Goal: Task Accomplishment & Management: Manage account settings

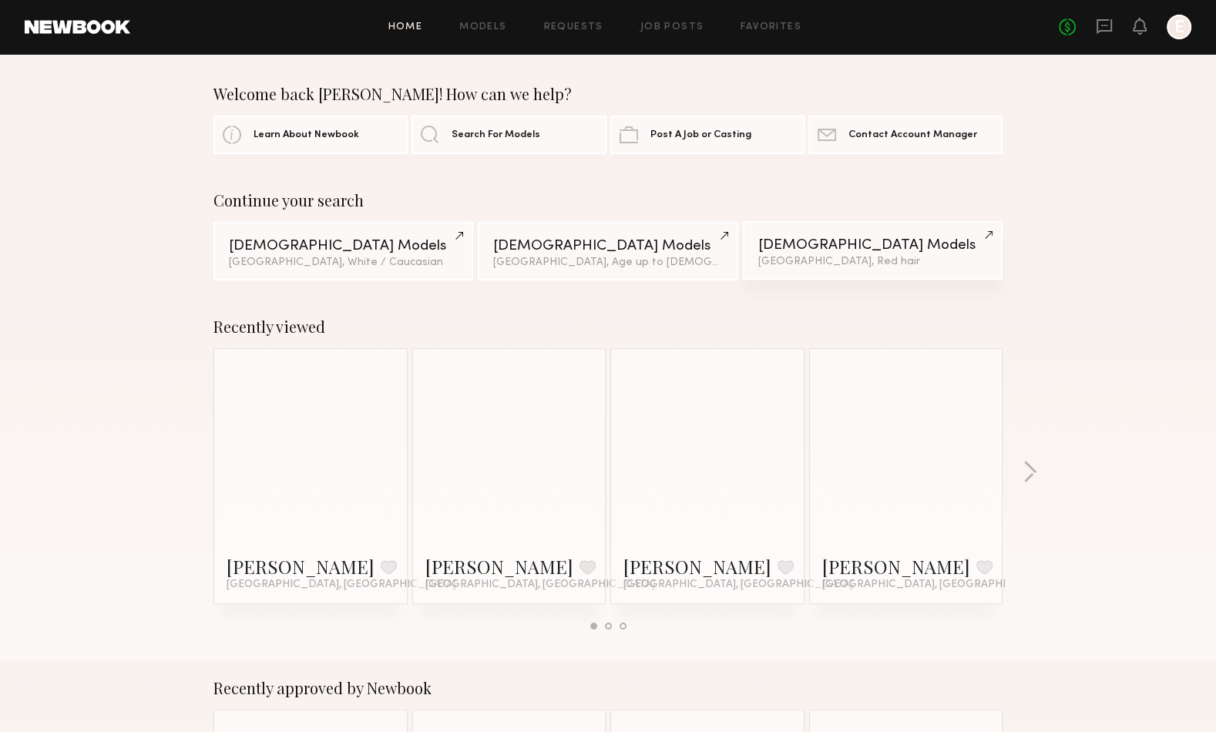
click at [902, 249] on div "[DEMOGRAPHIC_DATA] Models" at bounding box center [872, 245] width 229 height 15
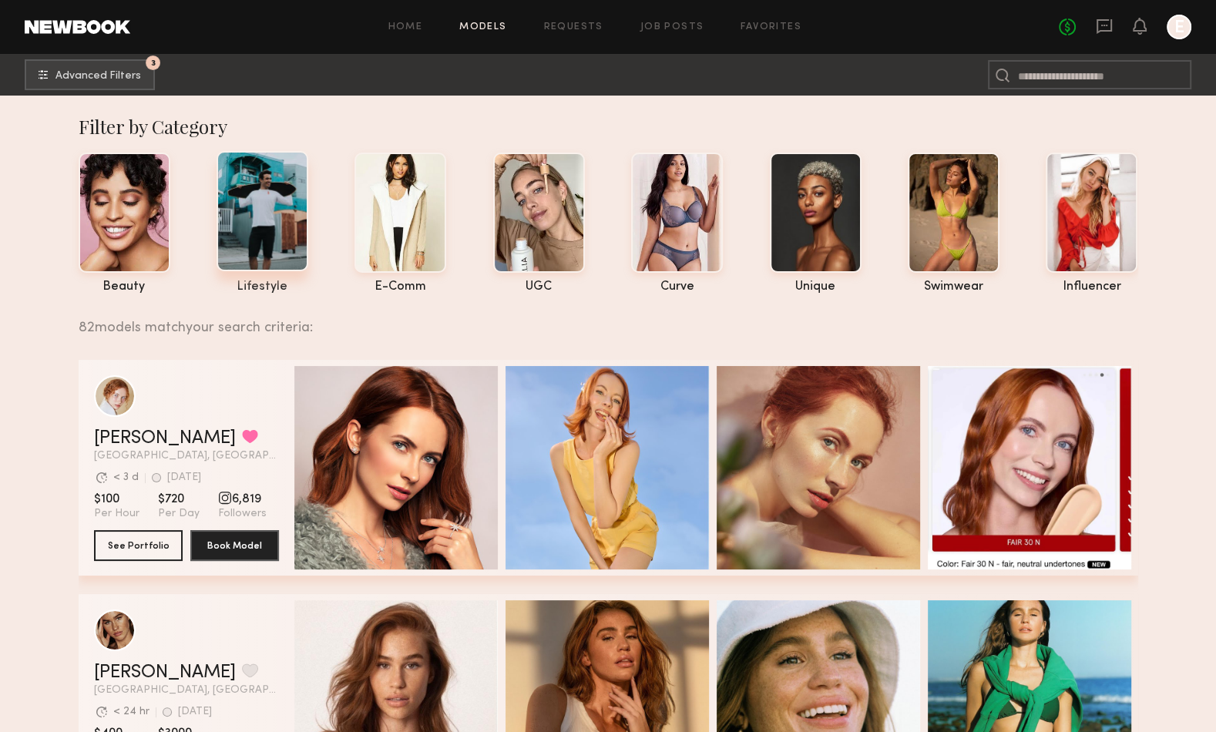
click at [264, 208] on div at bounding box center [262, 211] width 92 height 120
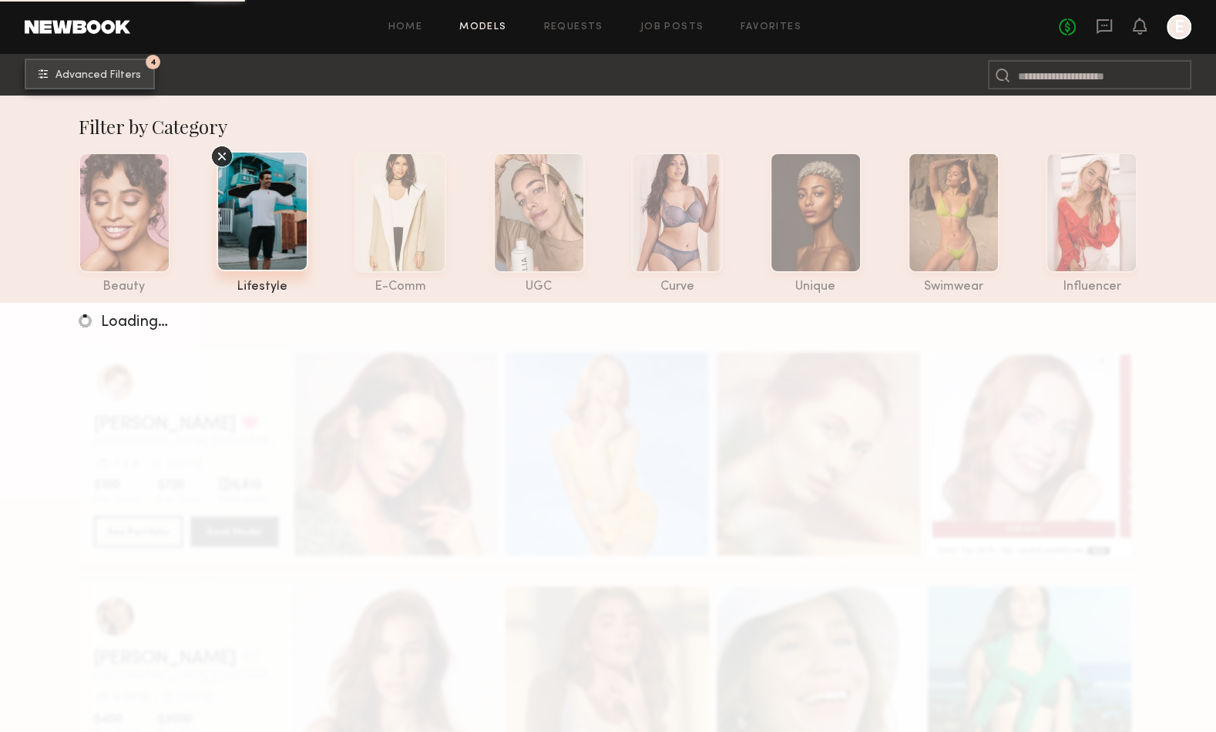
click at [133, 80] on span "Advanced Filters" at bounding box center [98, 75] width 86 height 11
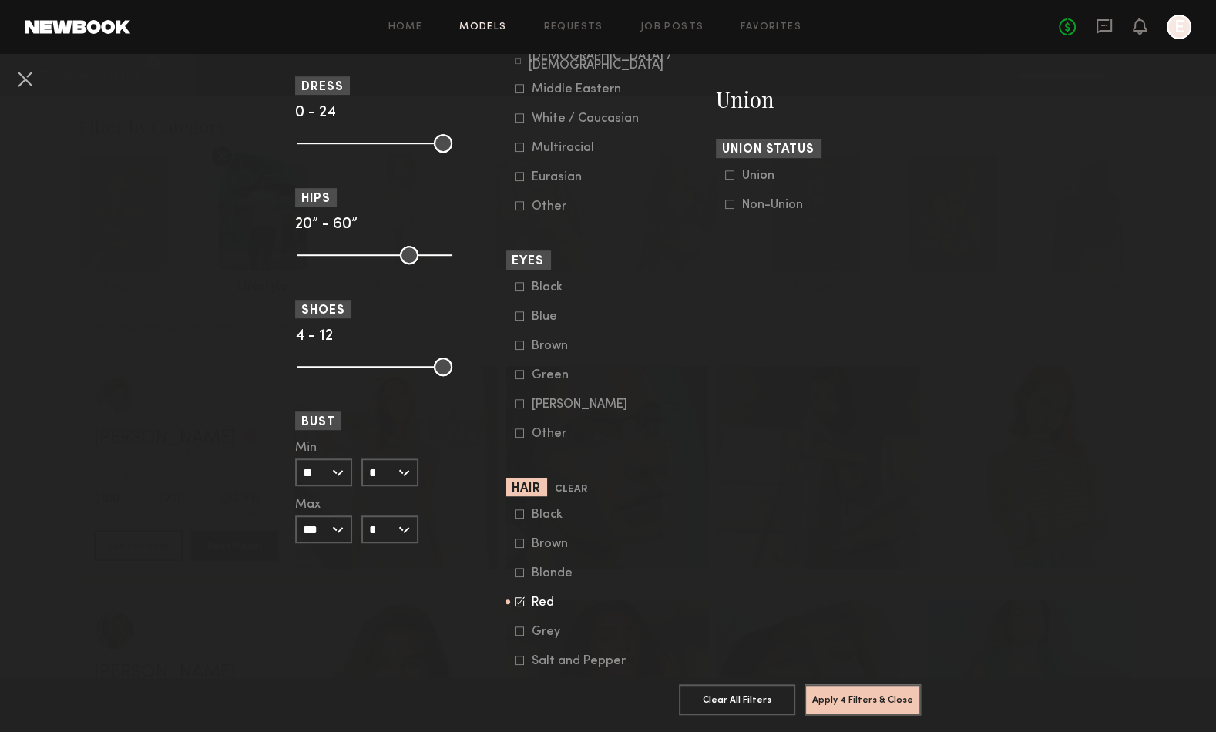
scroll to position [949, 0]
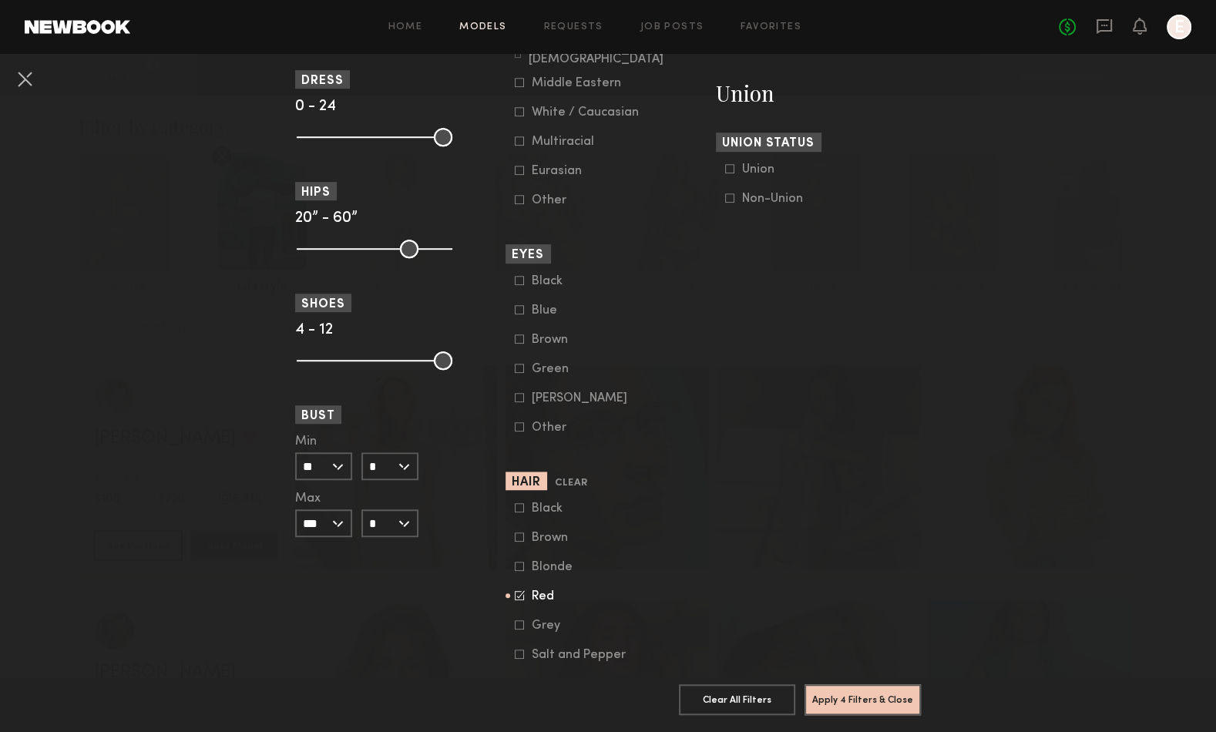
click at [519, 598] on icon at bounding box center [520, 595] width 10 height 10
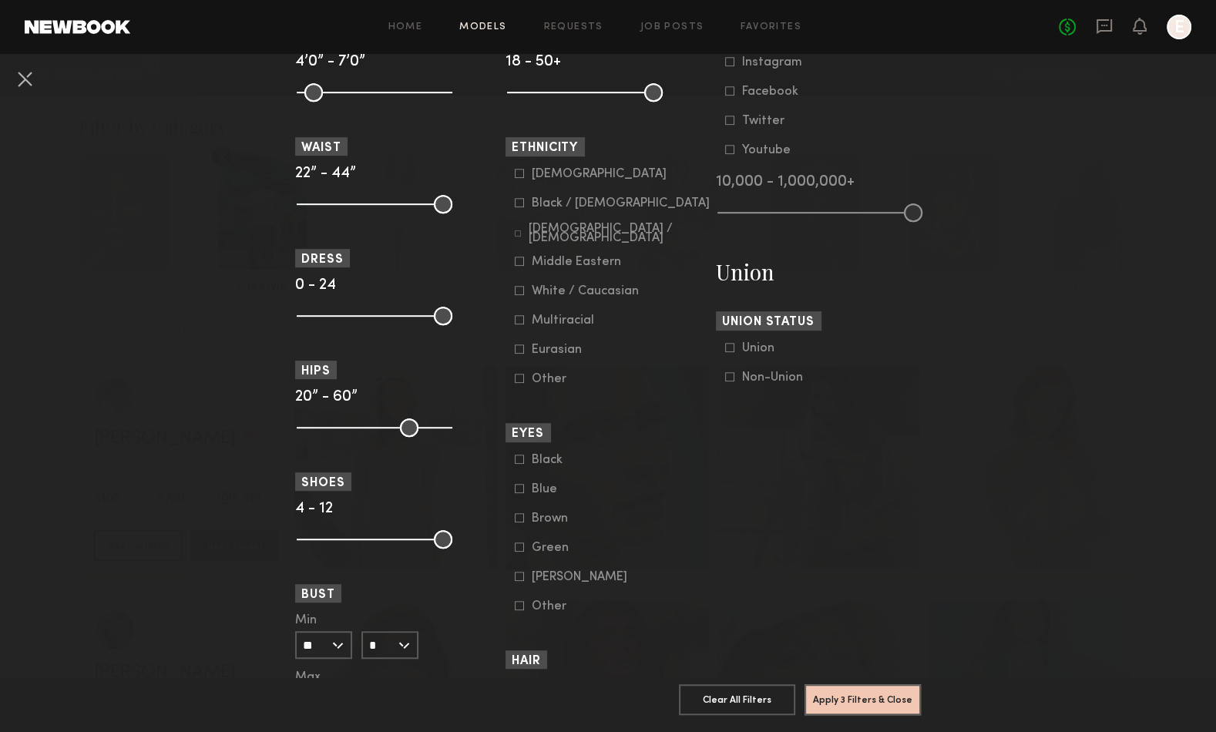
scroll to position [775, 0]
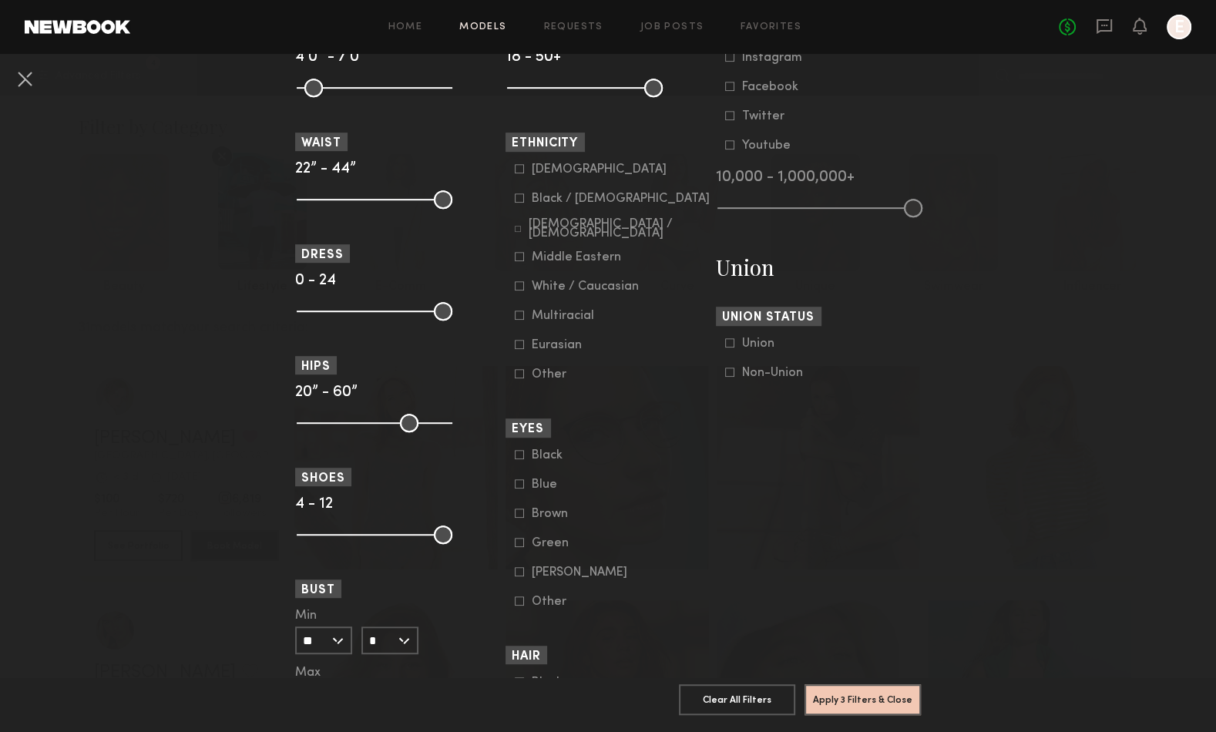
click at [521, 315] on icon at bounding box center [519, 314] width 9 height 9
click at [518, 258] on icon at bounding box center [519, 256] width 9 height 9
click at [518, 232] on icon at bounding box center [517, 229] width 5 height 5
click at [519, 197] on icon at bounding box center [519, 197] width 9 height 9
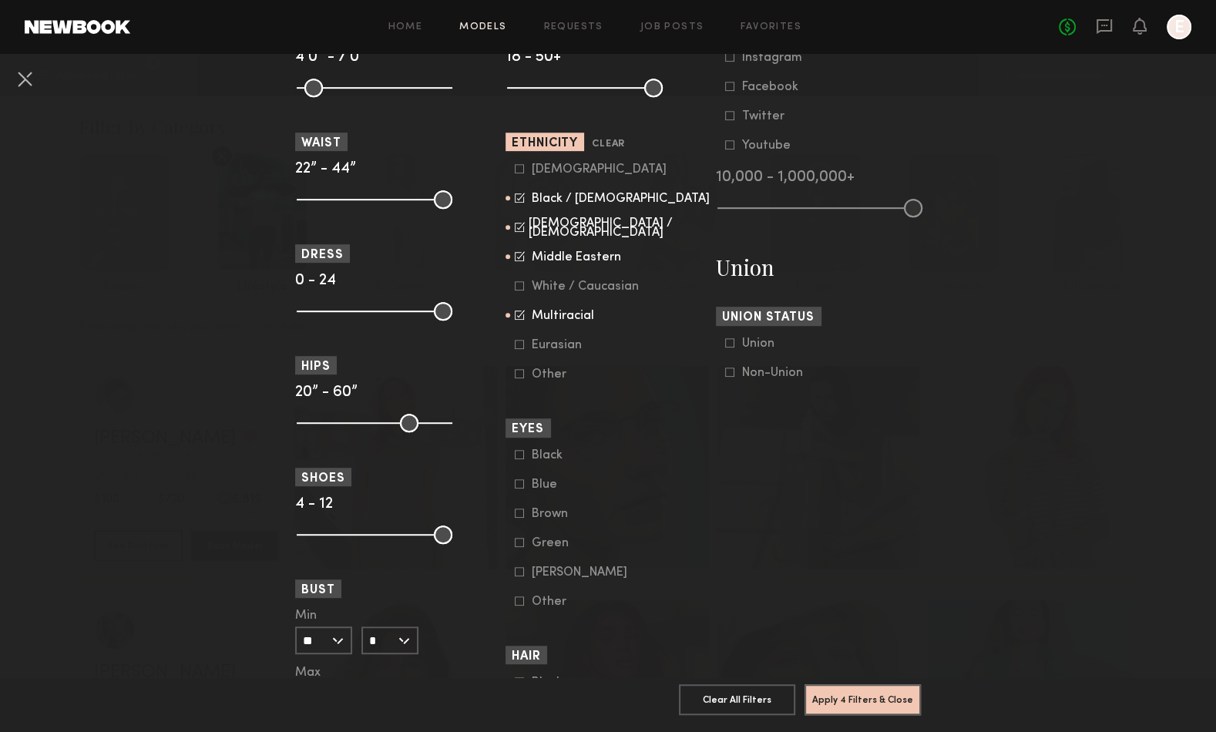
click at [518, 170] on icon at bounding box center [519, 168] width 9 height 9
click at [520, 348] on icon at bounding box center [519, 344] width 9 height 9
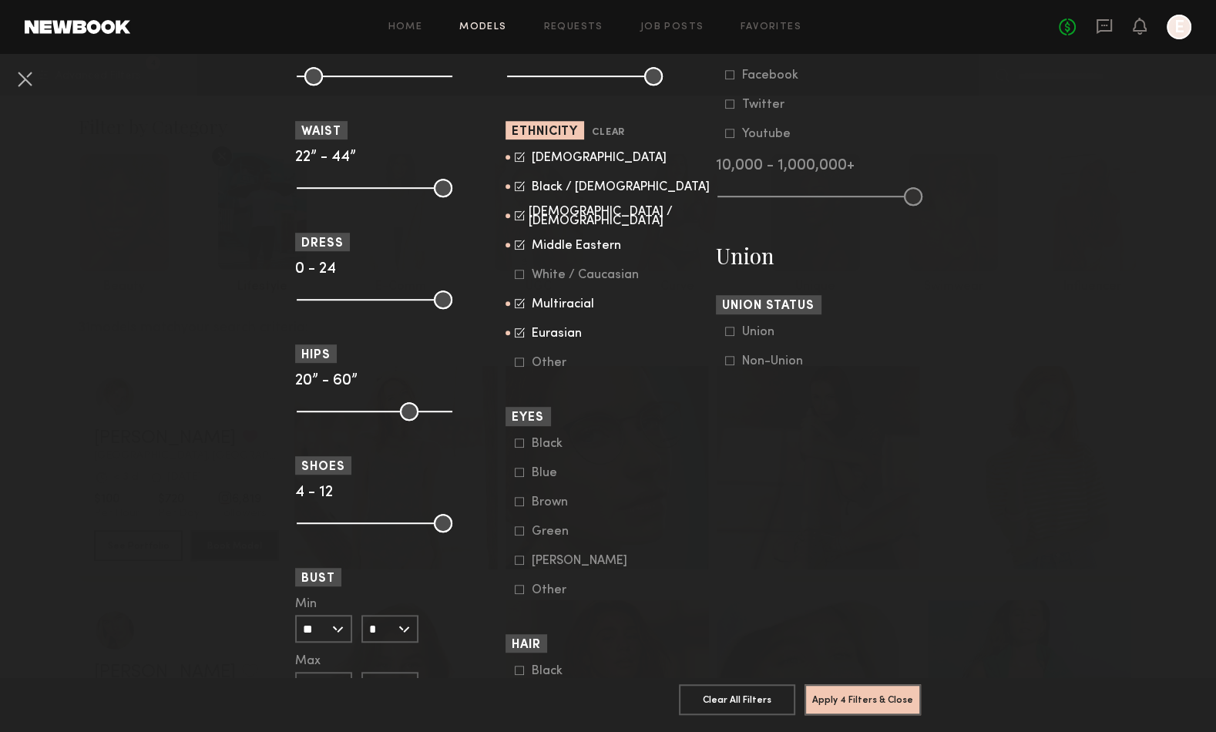
scroll to position [788, 0]
click at [523, 364] on icon at bounding box center [519, 361] width 8 height 8
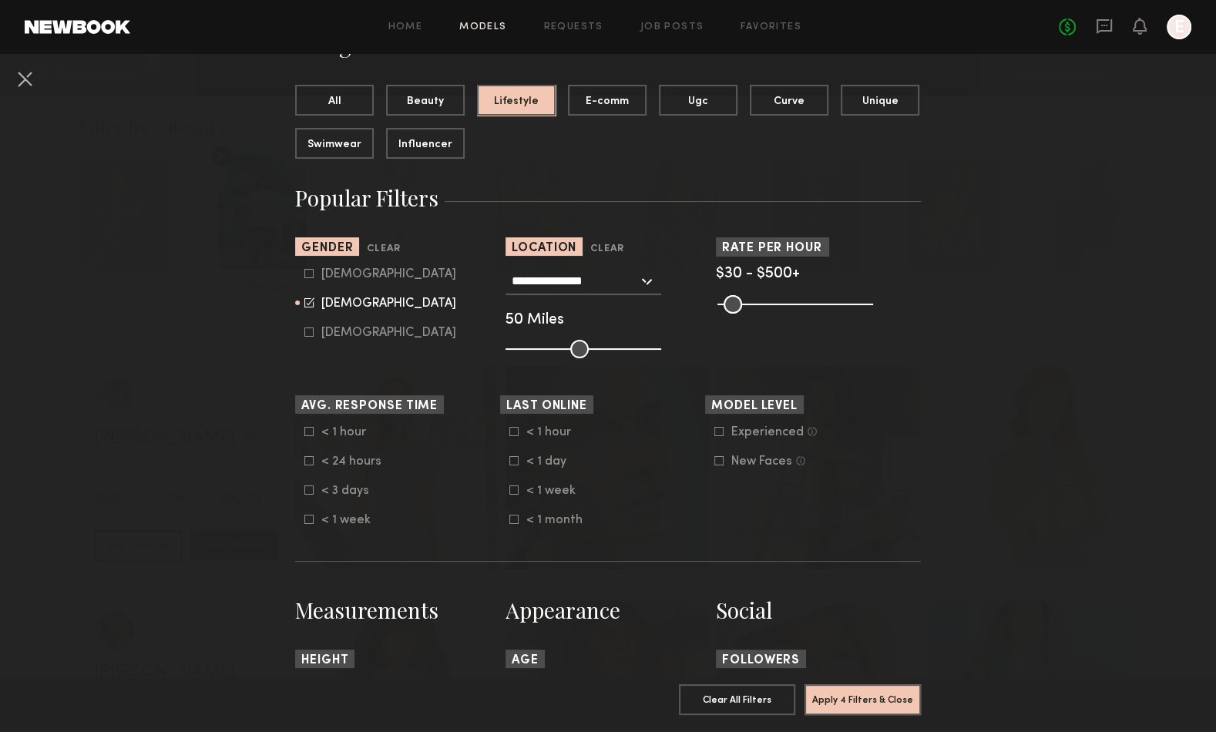
scroll to position [139, 0]
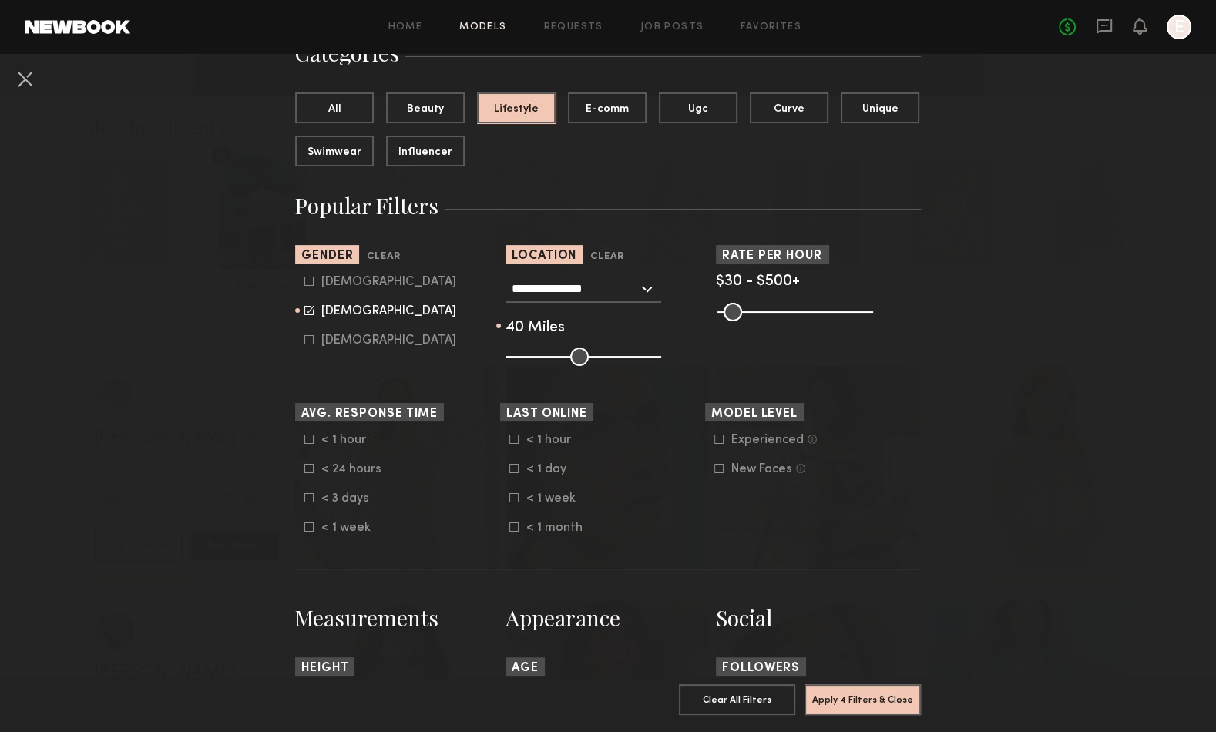
drag, startPoint x: 578, startPoint y: 357, endPoint x: 562, endPoint y: 360, distance: 15.6
type input "**"
click at [562, 360] on input "range" at bounding box center [583, 356] width 156 height 18
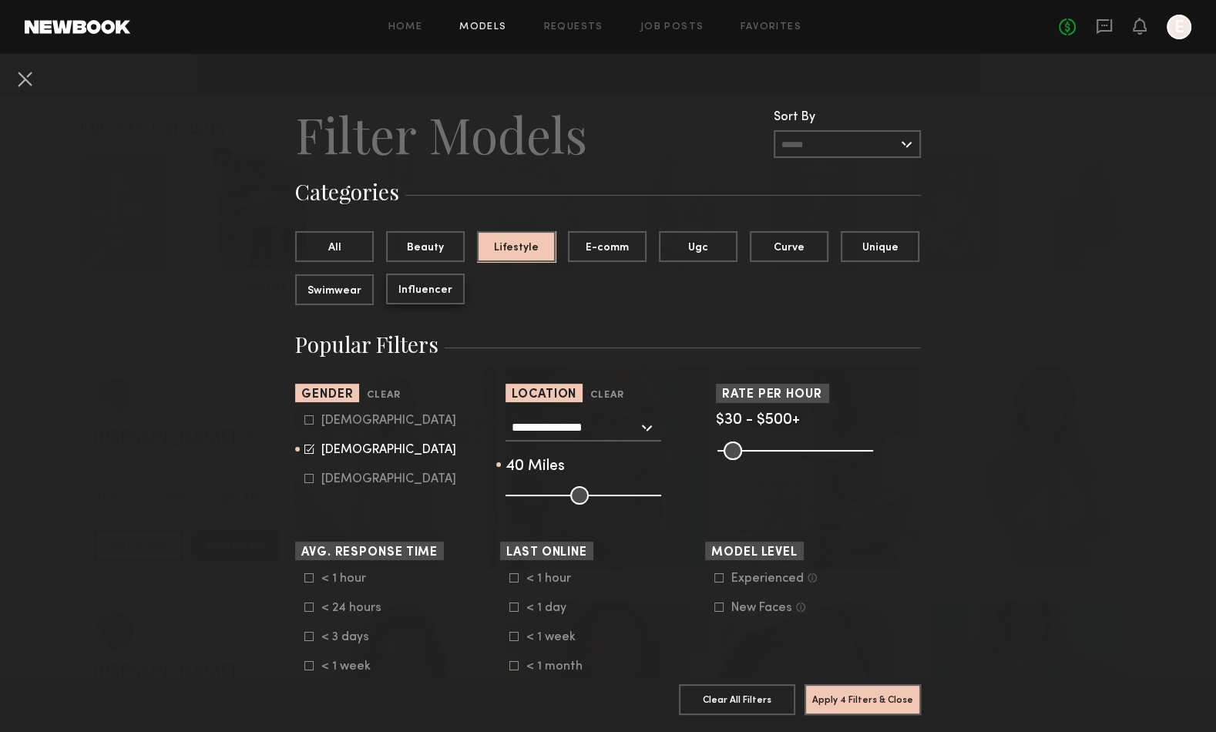
click at [442, 290] on button "Influencer" at bounding box center [425, 288] width 79 height 31
click at [515, 244] on button "Lifestyle" at bounding box center [516, 245] width 79 height 31
click at [847, 703] on button "Apply 4 Filters & Close" at bounding box center [862, 698] width 116 height 31
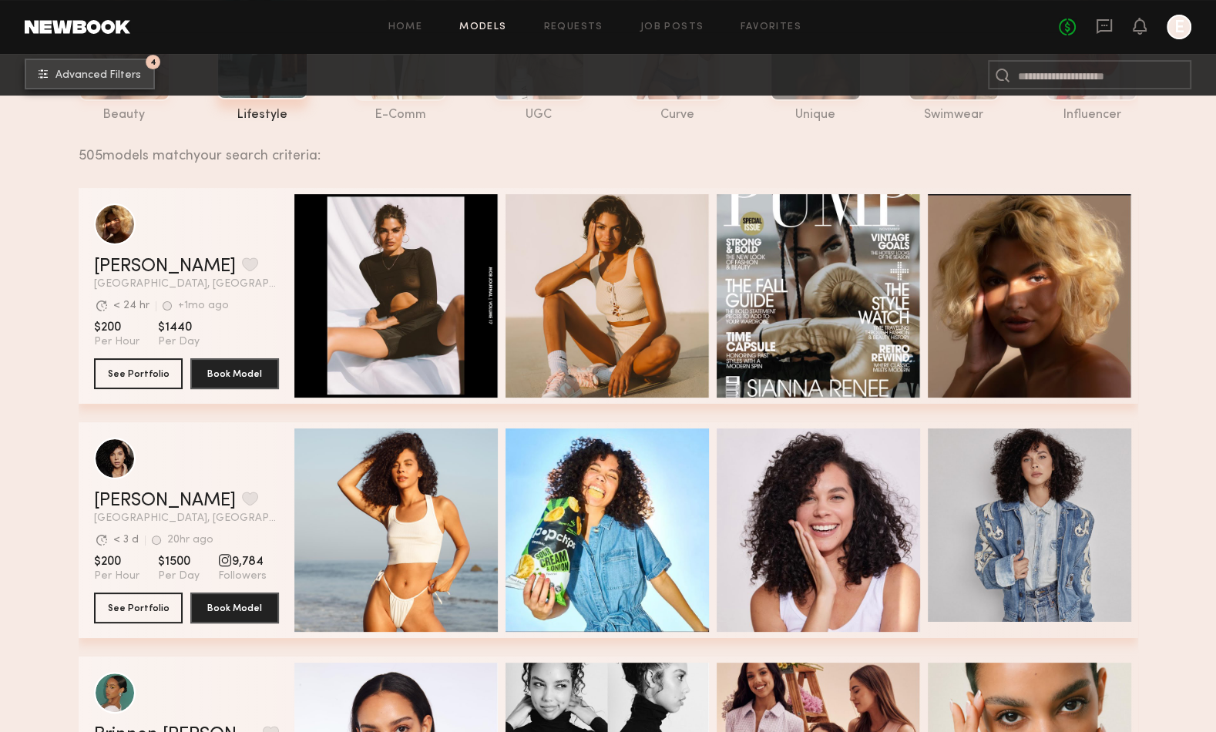
scroll to position [178, 0]
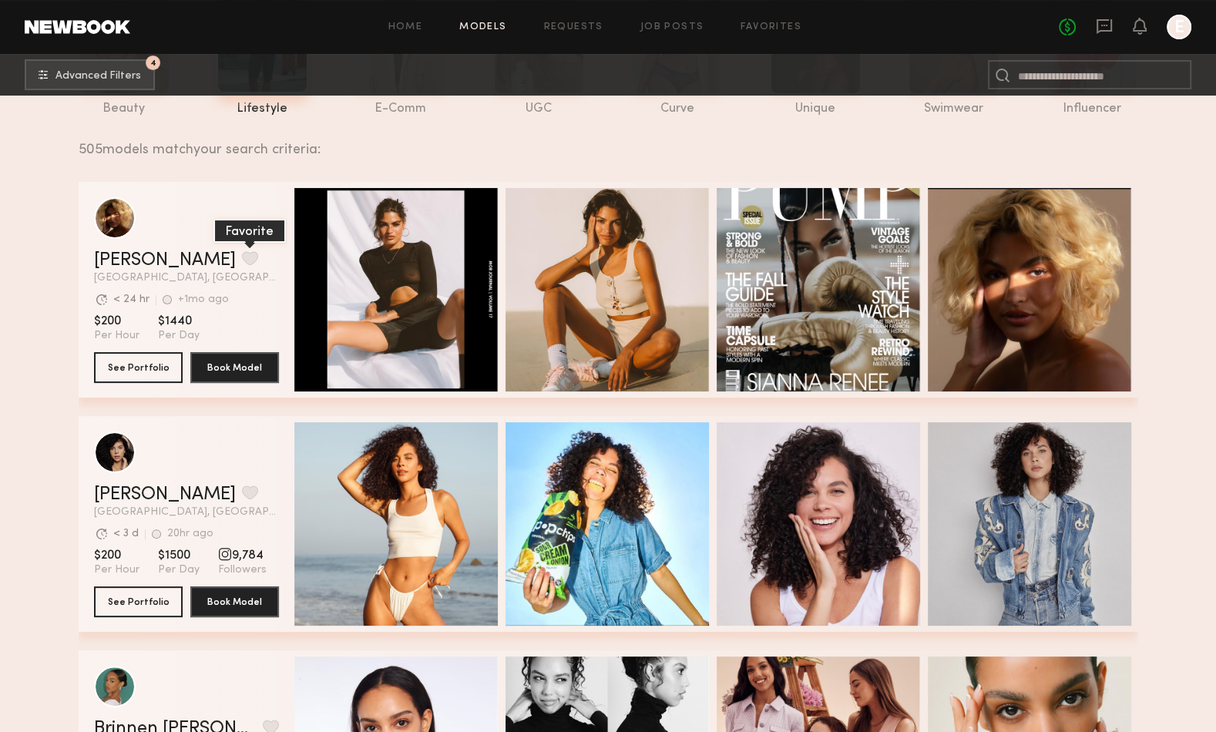
click at [242, 257] on button "grid" at bounding box center [250, 258] width 16 height 14
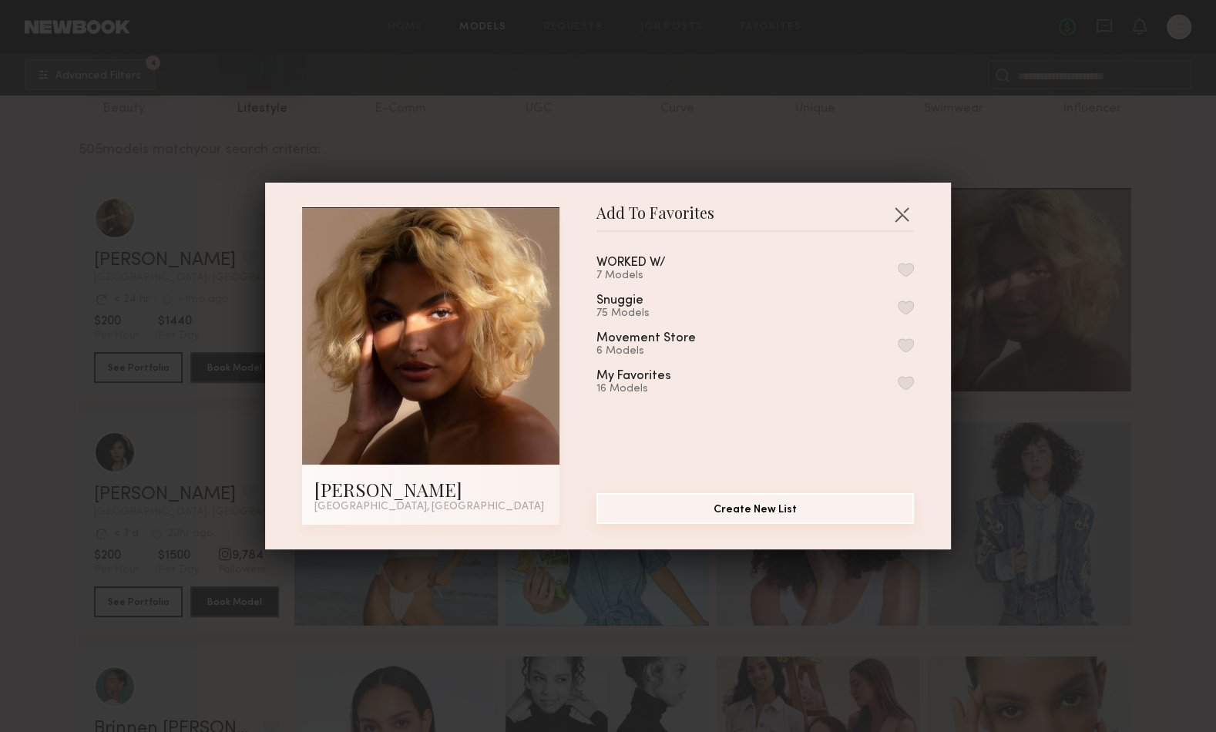
click at [740, 506] on button "Create New List" at bounding box center [754, 508] width 317 height 31
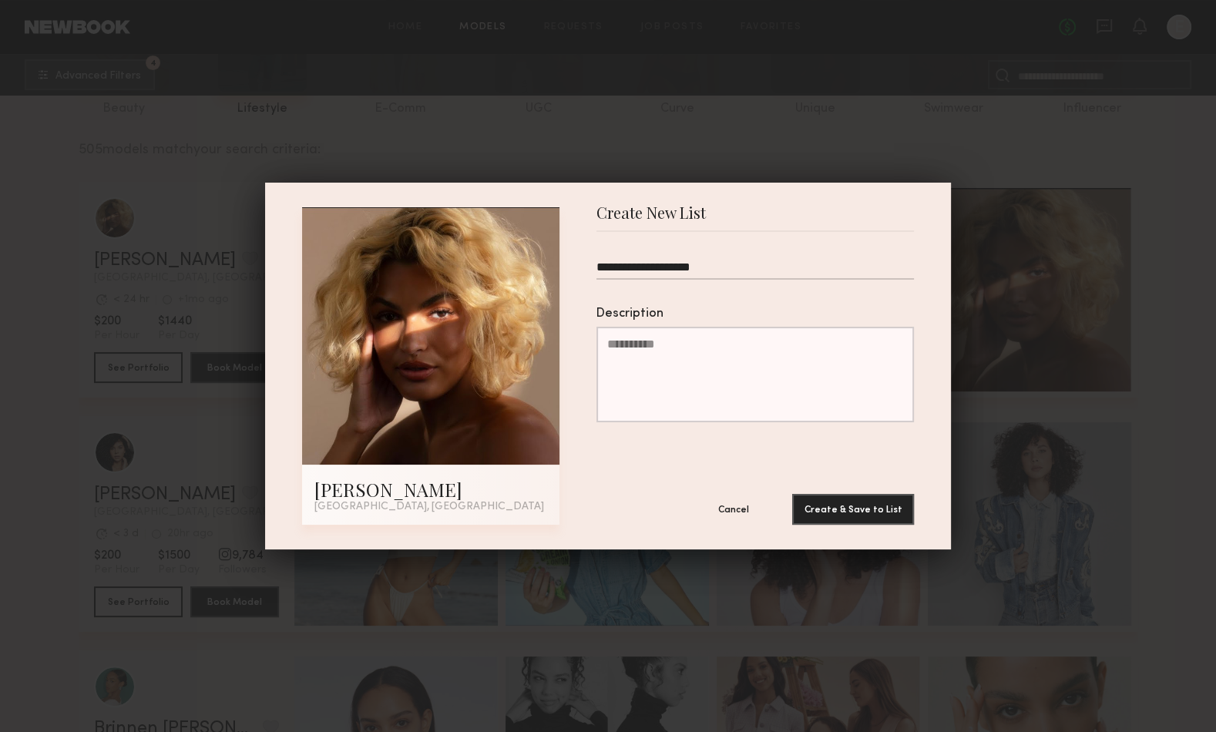
drag, startPoint x: 663, startPoint y: 267, endPoint x: 515, endPoint y: 264, distance: 147.2
click at [515, 264] on div "**********" at bounding box center [608, 365] width 612 height 317
click at [625, 267] on input "**********" at bounding box center [754, 269] width 317 height 19
type input "**********"
click at [887, 512] on button "Create & Save to List" at bounding box center [853, 508] width 122 height 31
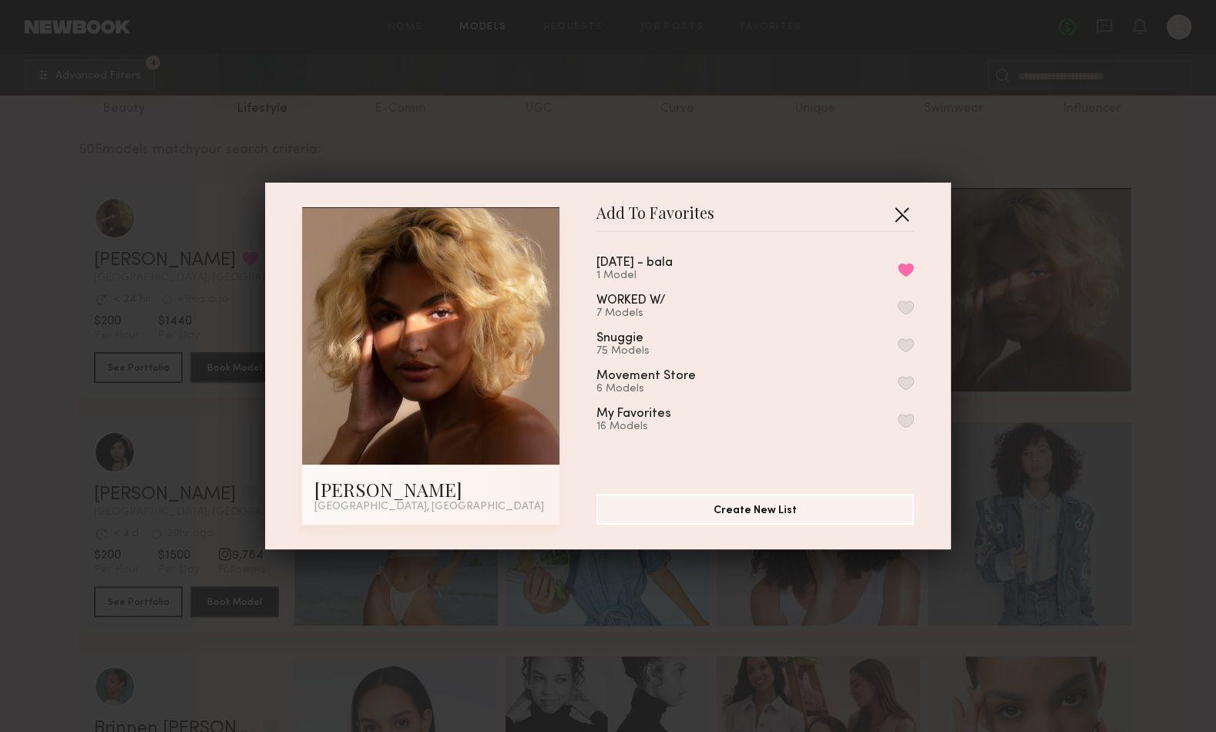
click at [907, 216] on button "button" at bounding box center [901, 214] width 25 height 25
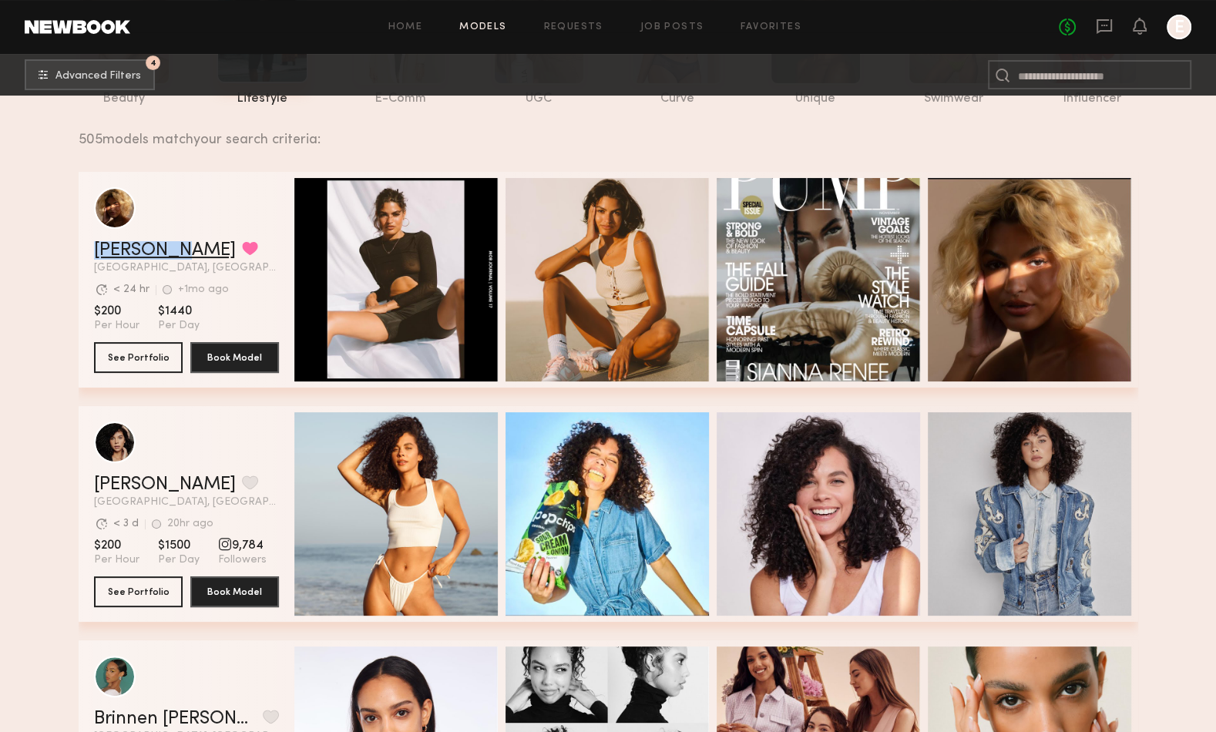
scroll to position [187, 0]
click at [112, 396] on div "Sianna R. Favorited Los Angeles, CA Avg. request response time < 24 hr +1mo ago…" at bounding box center [608, 290] width 1059 height 234
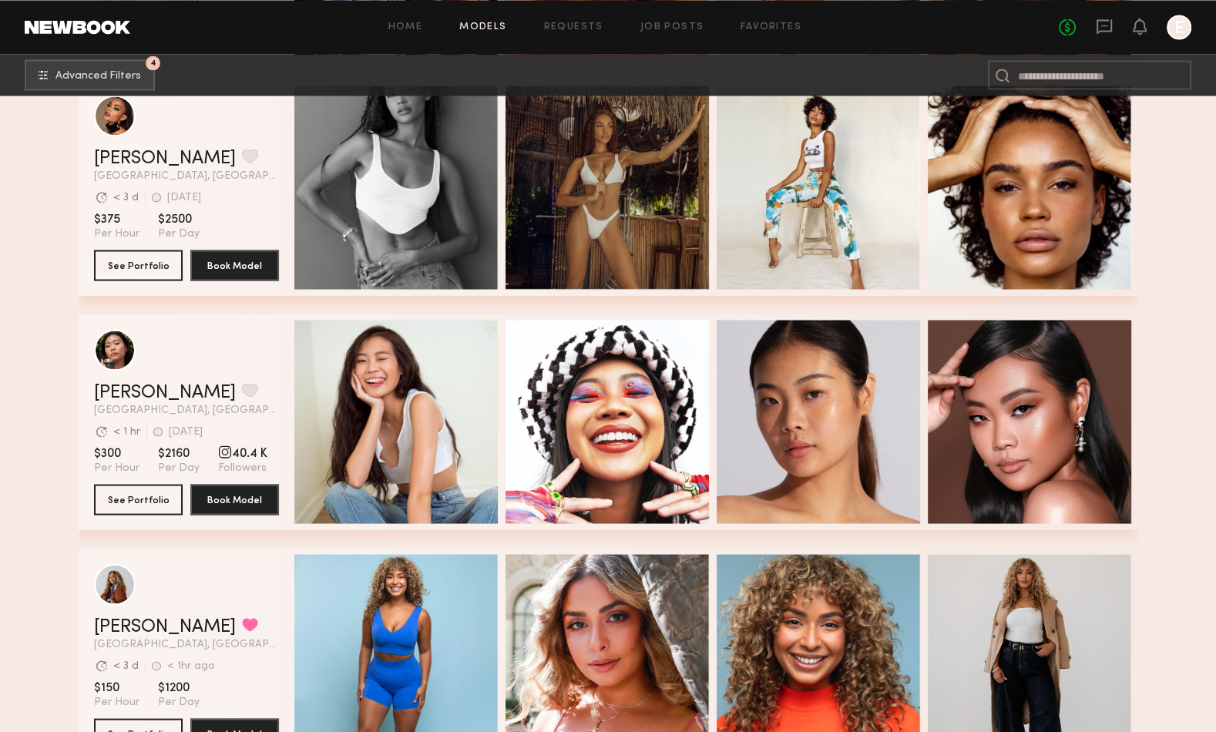
scroll to position [2475, 0]
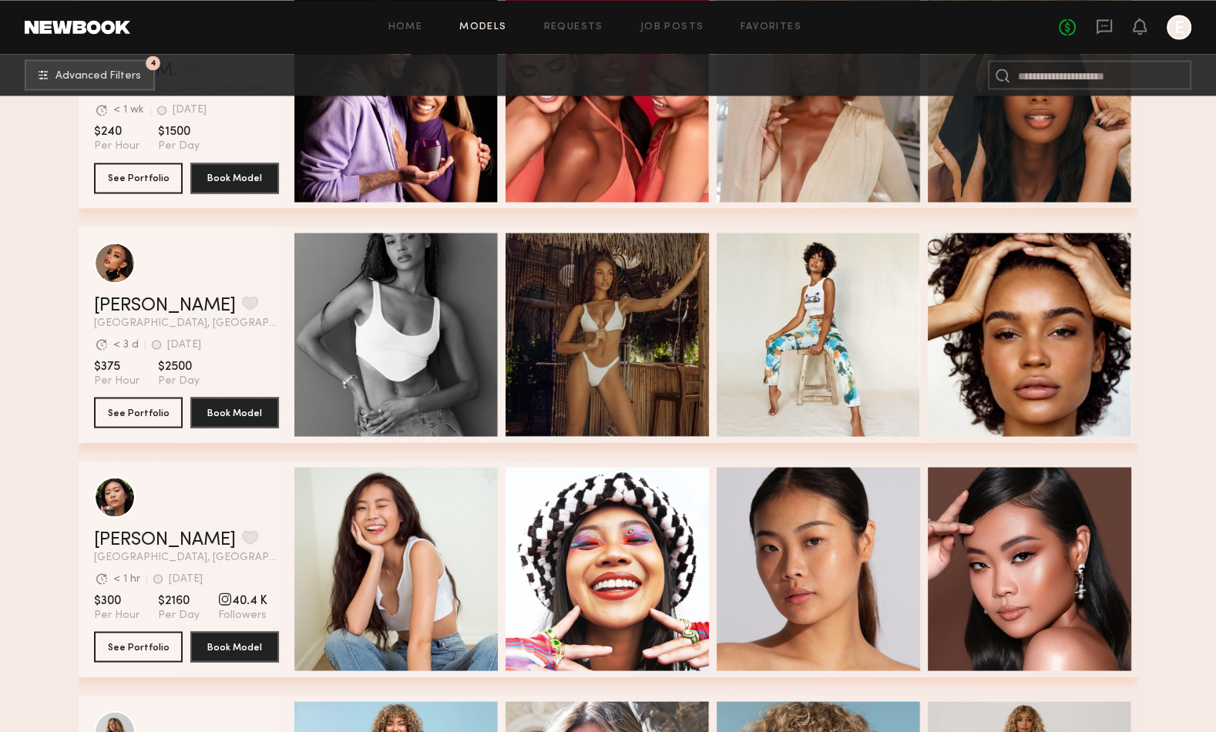
click at [56, 383] on section "Filter by Category beauty lifestyle e-comm UGC curve unique swimwear influencer…" at bounding box center [608, 562] width 1216 height 5885
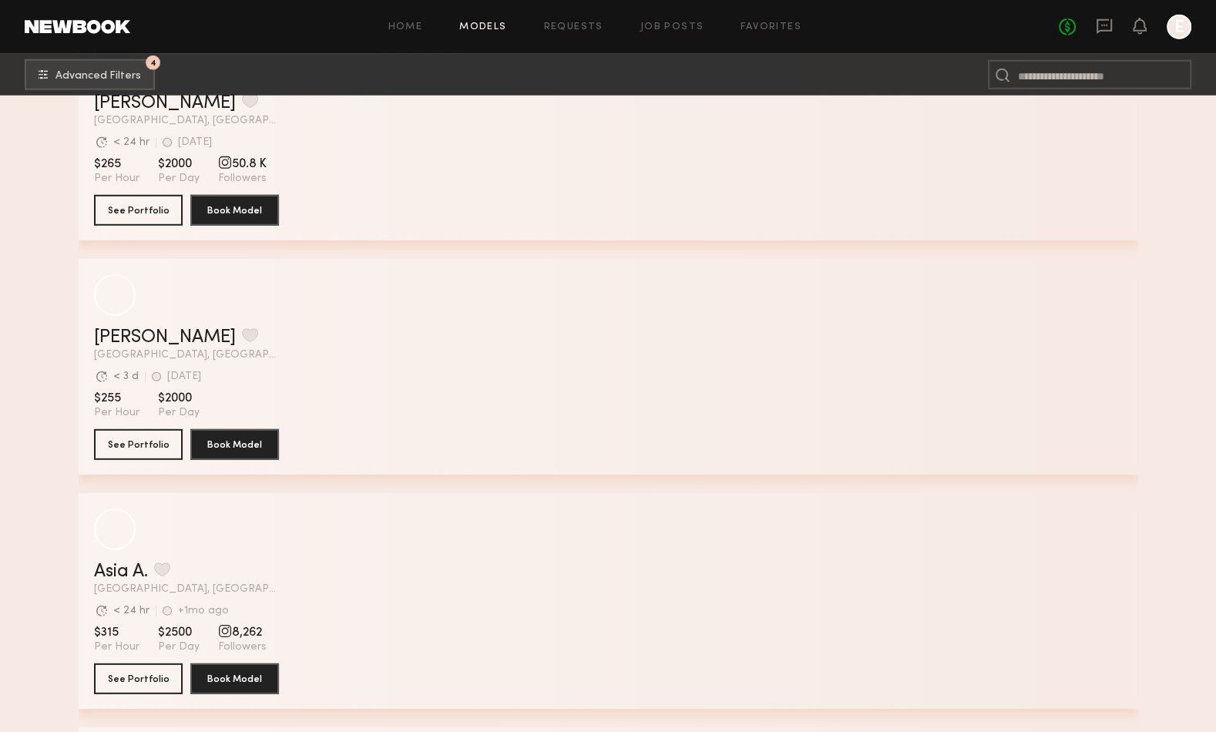
scroll to position [9272, 0]
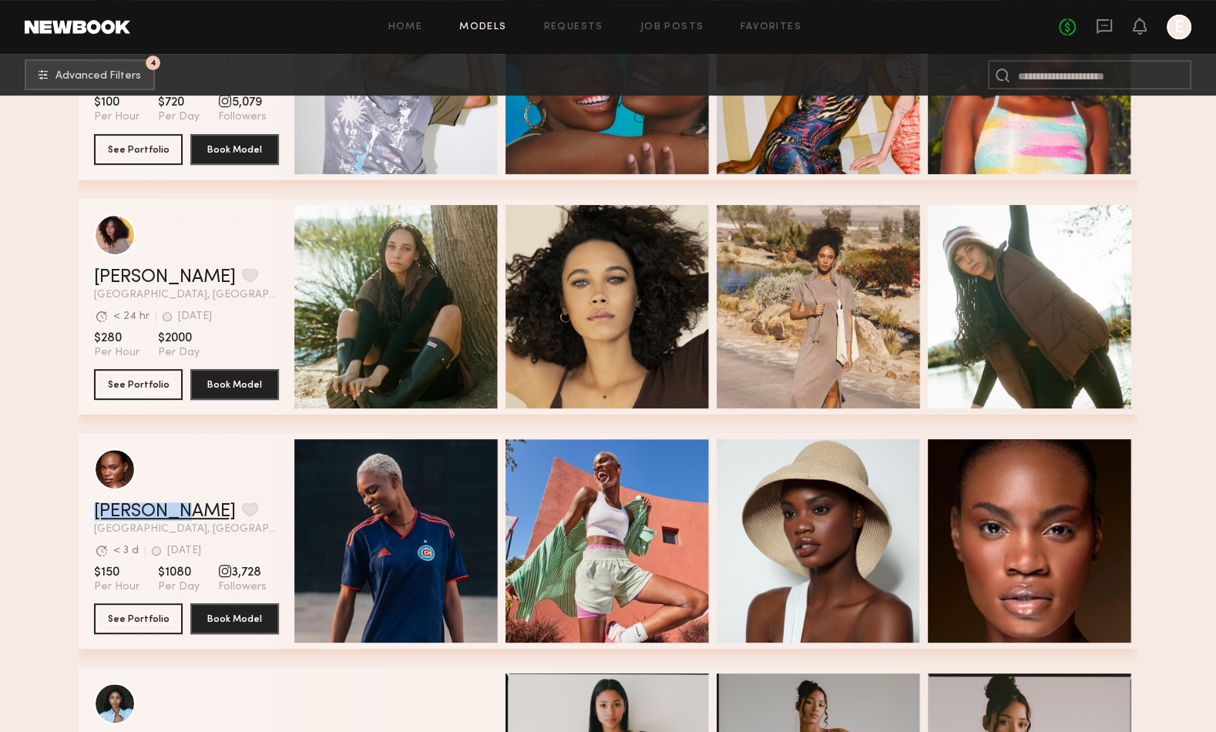
scroll to position [11649, 0]
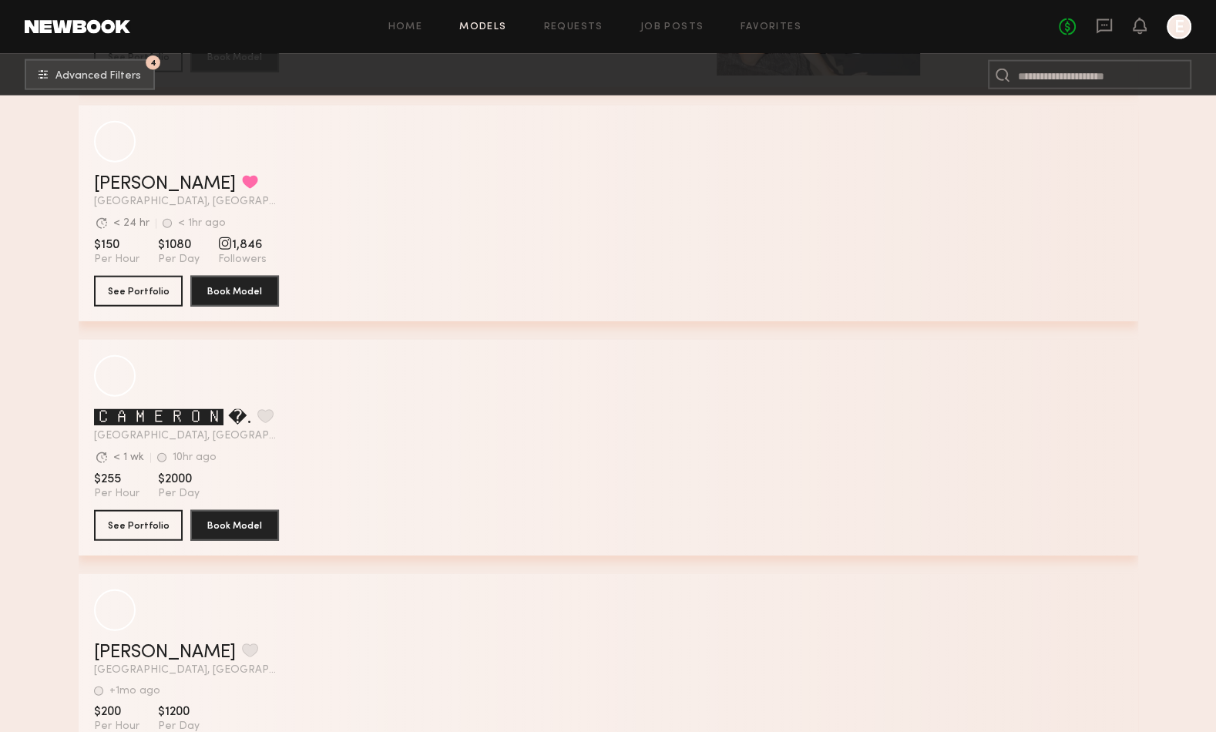
scroll to position [14547, 0]
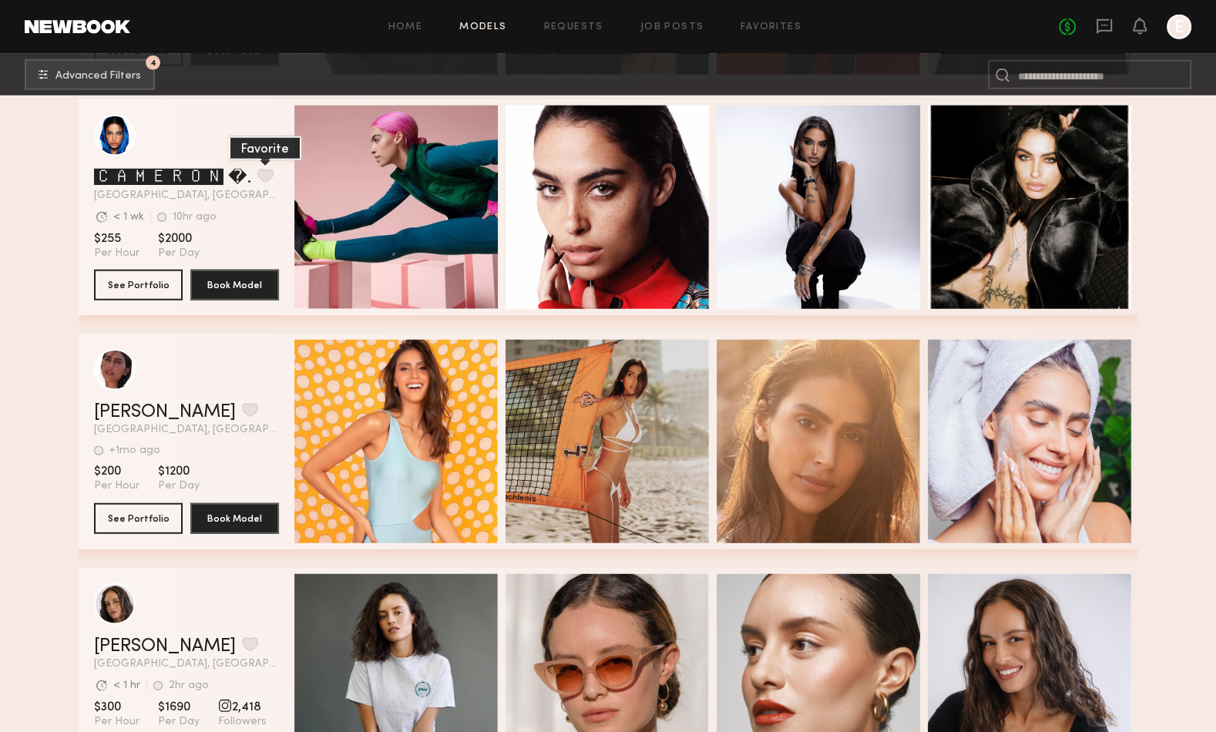
click at [267, 172] on button "grid" at bounding box center [265, 176] width 16 height 14
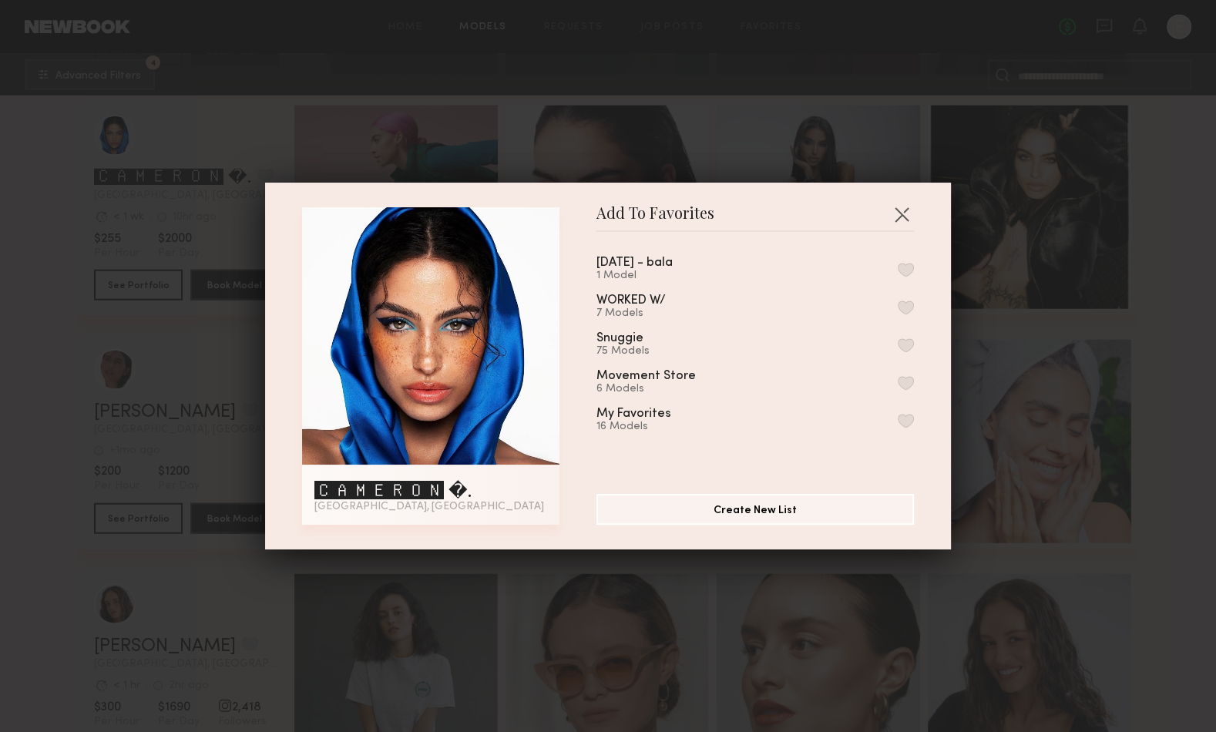
click at [904, 414] on button "button" at bounding box center [906, 421] width 16 height 14
click at [903, 213] on button "button" at bounding box center [901, 214] width 25 height 25
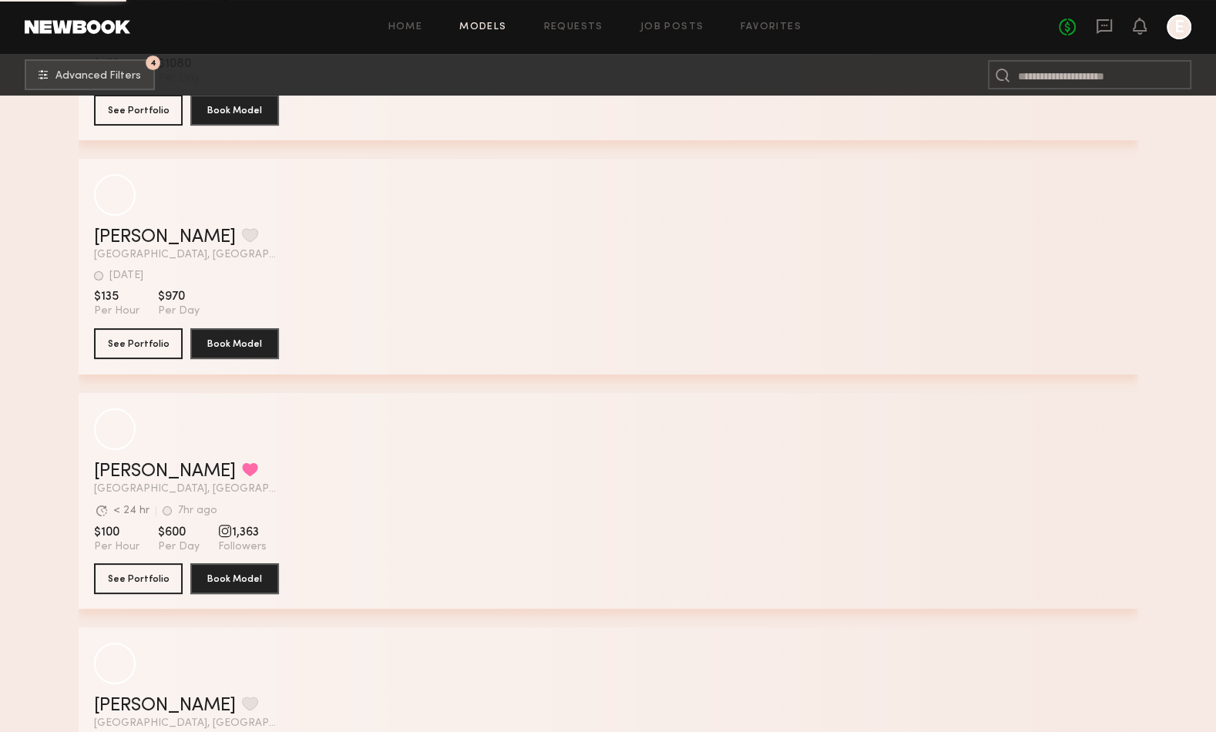
scroll to position [33392, 0]
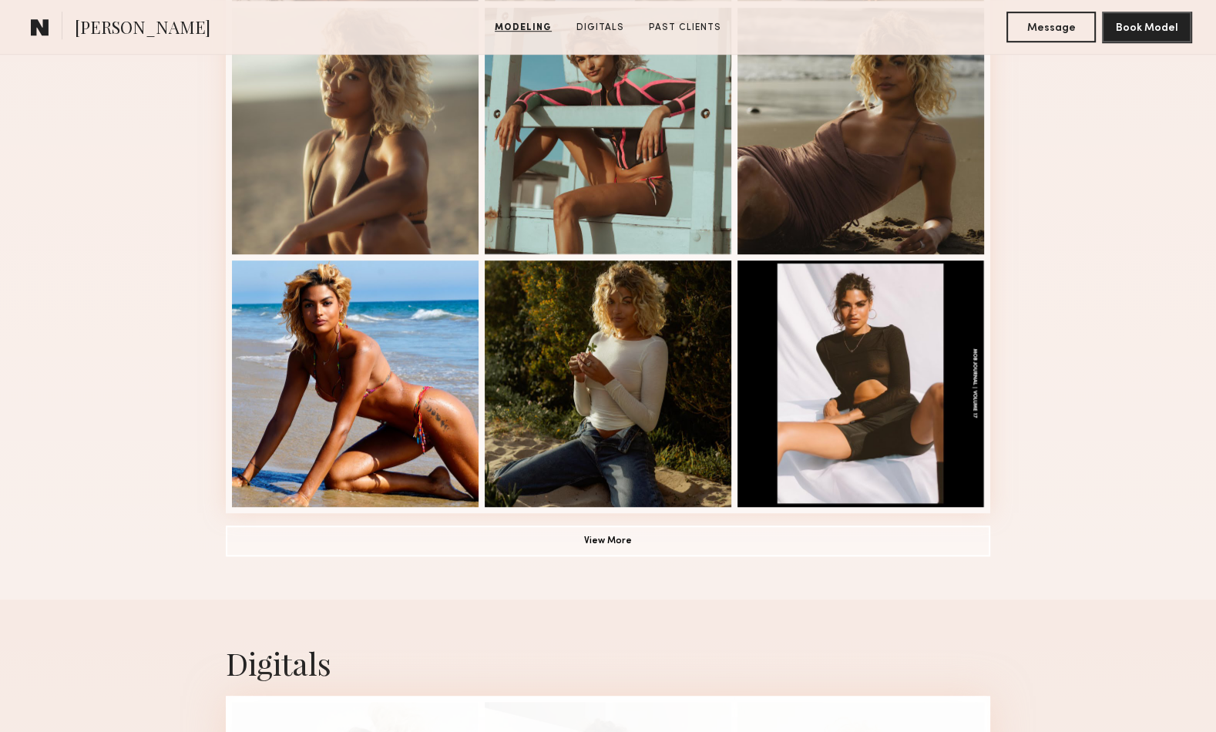
scroll to position [1126, 0]
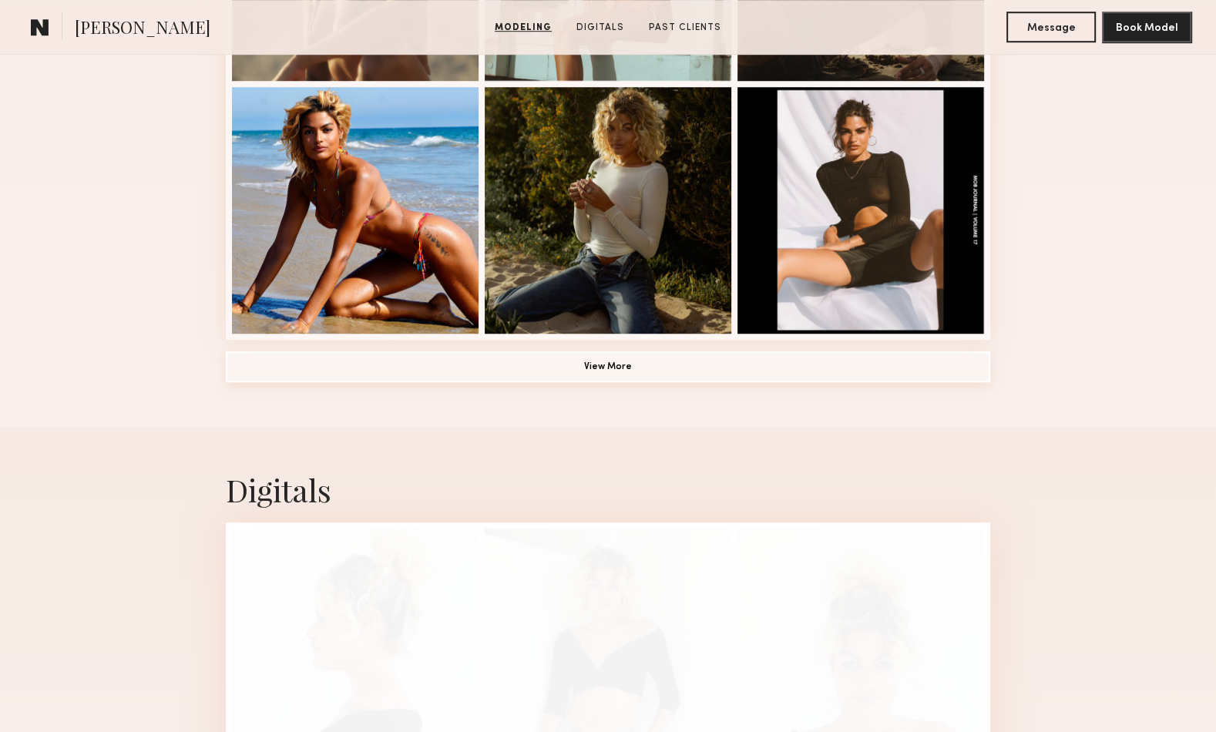
click at [552, 357] on button "View More" at bounding box center [608, 366] width 764 height 31
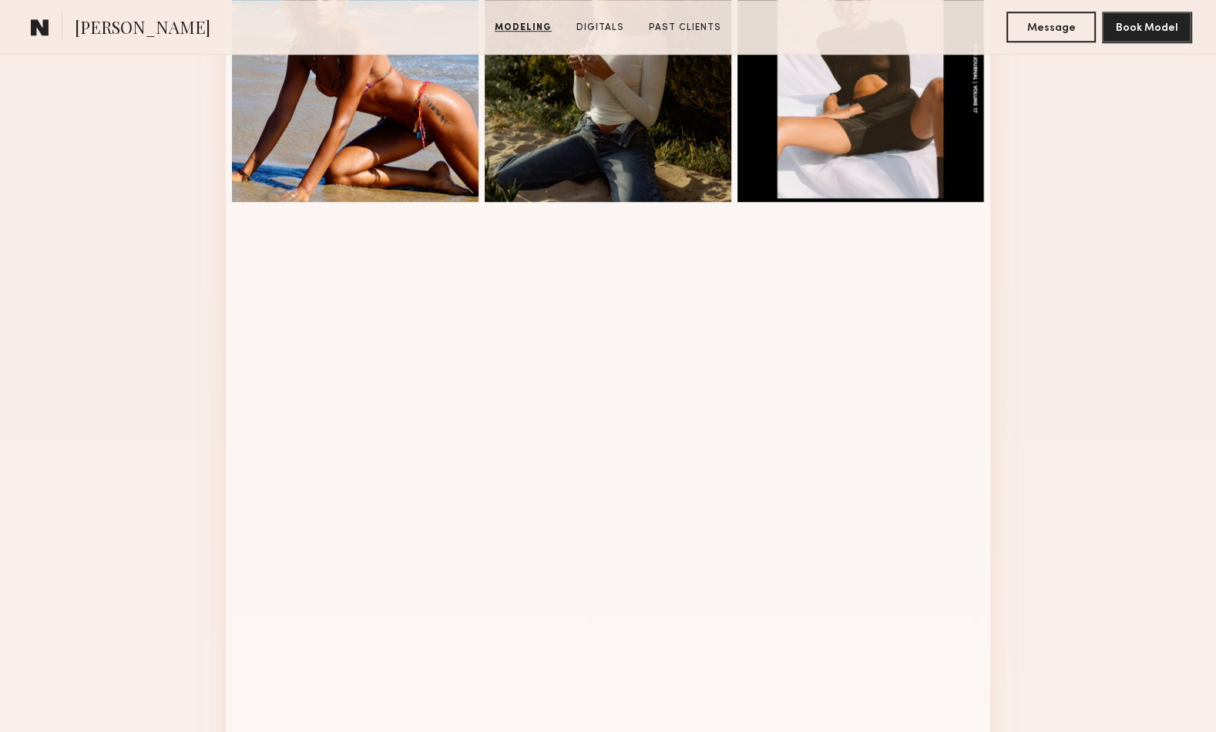
scroll to position [1342, 0]
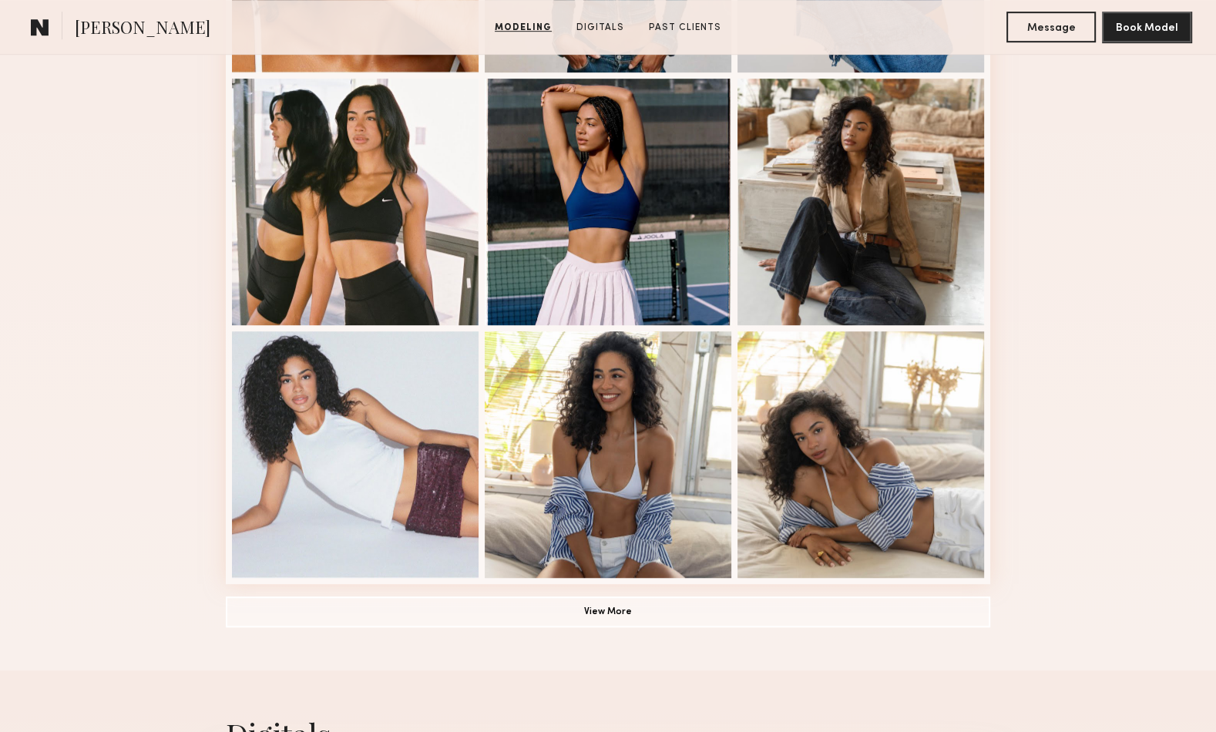
scroll to position [944, 0]
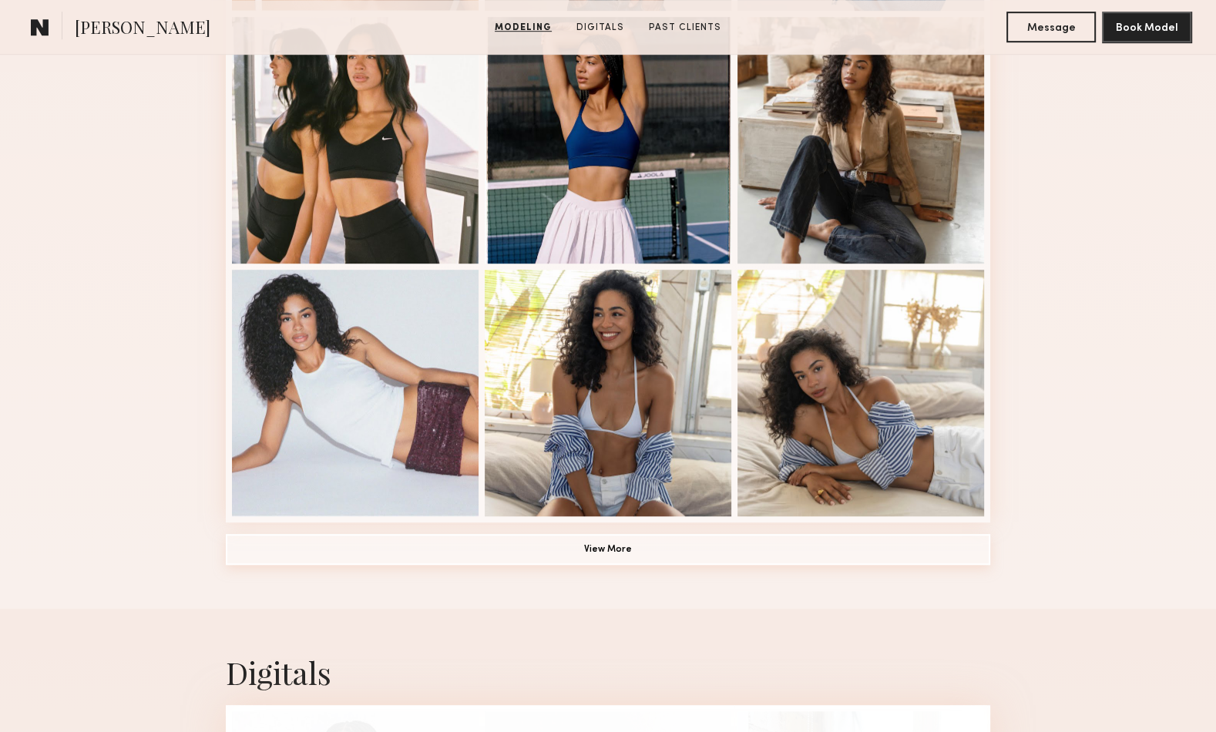
click at [530, 537] on button "View More" at bounding box center [608, 549] width 764 height 31
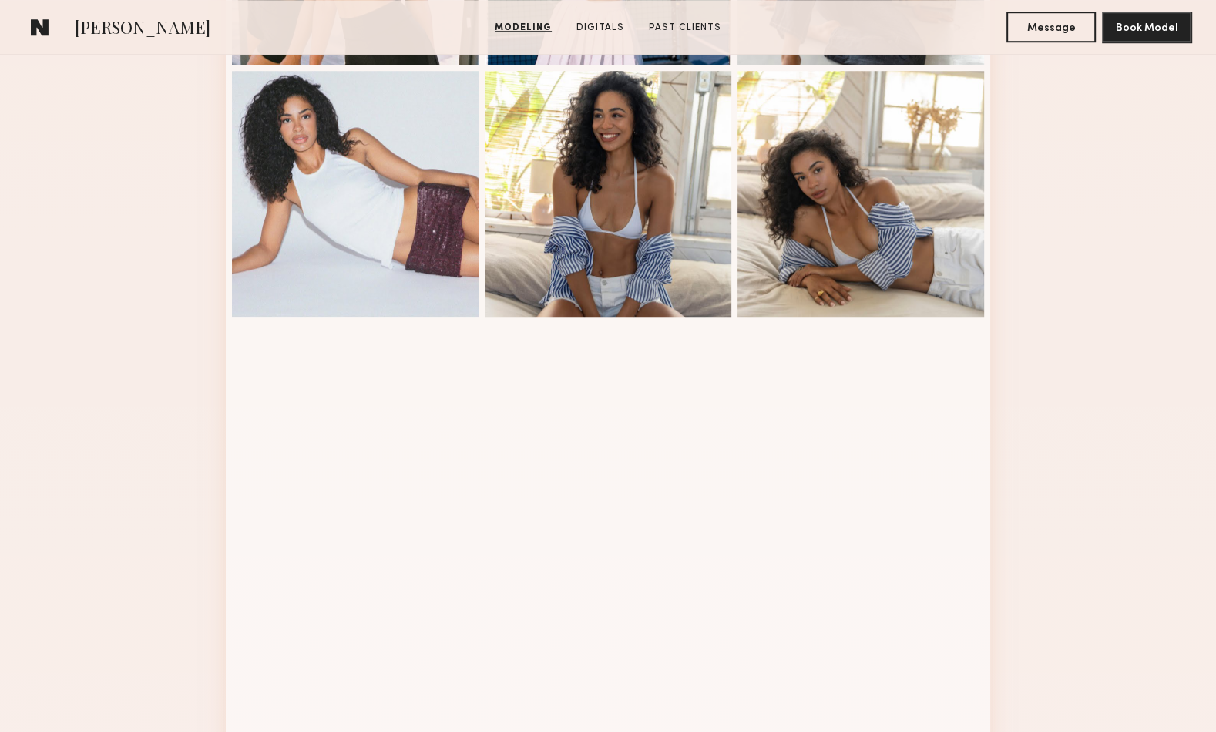
scroll to position [1310, 0]
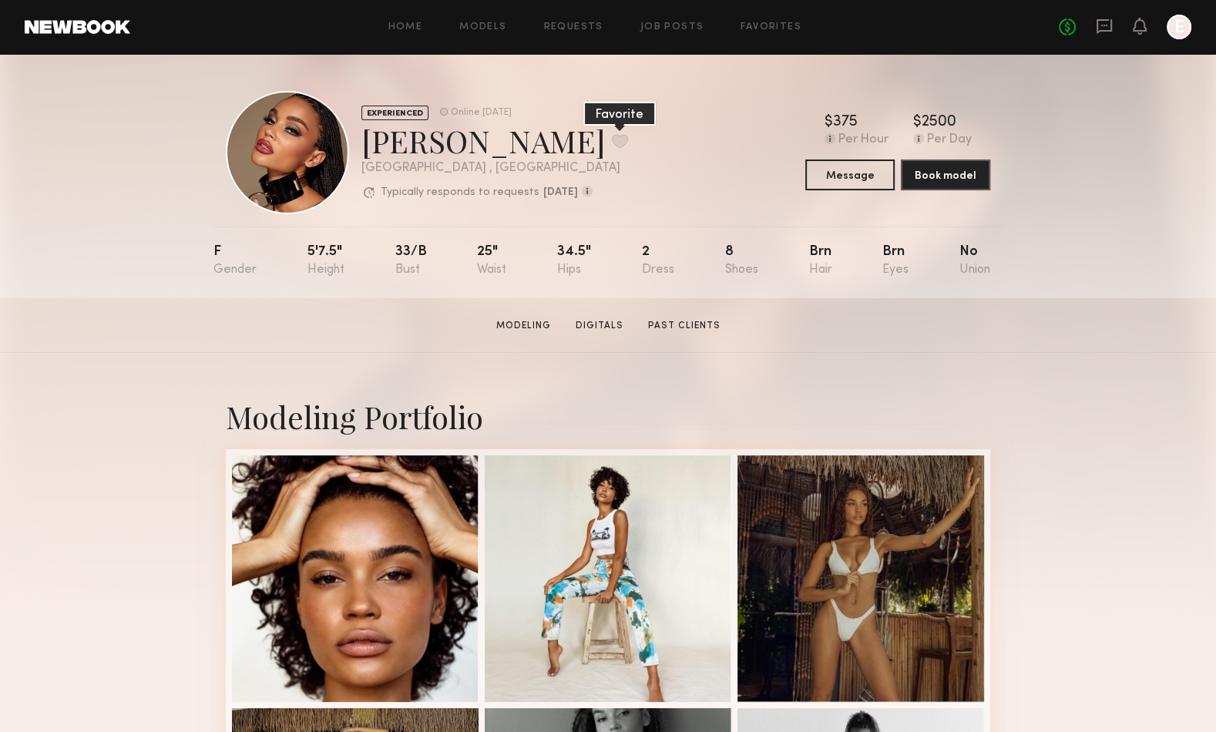
click at [612, 139] on button at bounding box center [620, 141] width 16 height 14
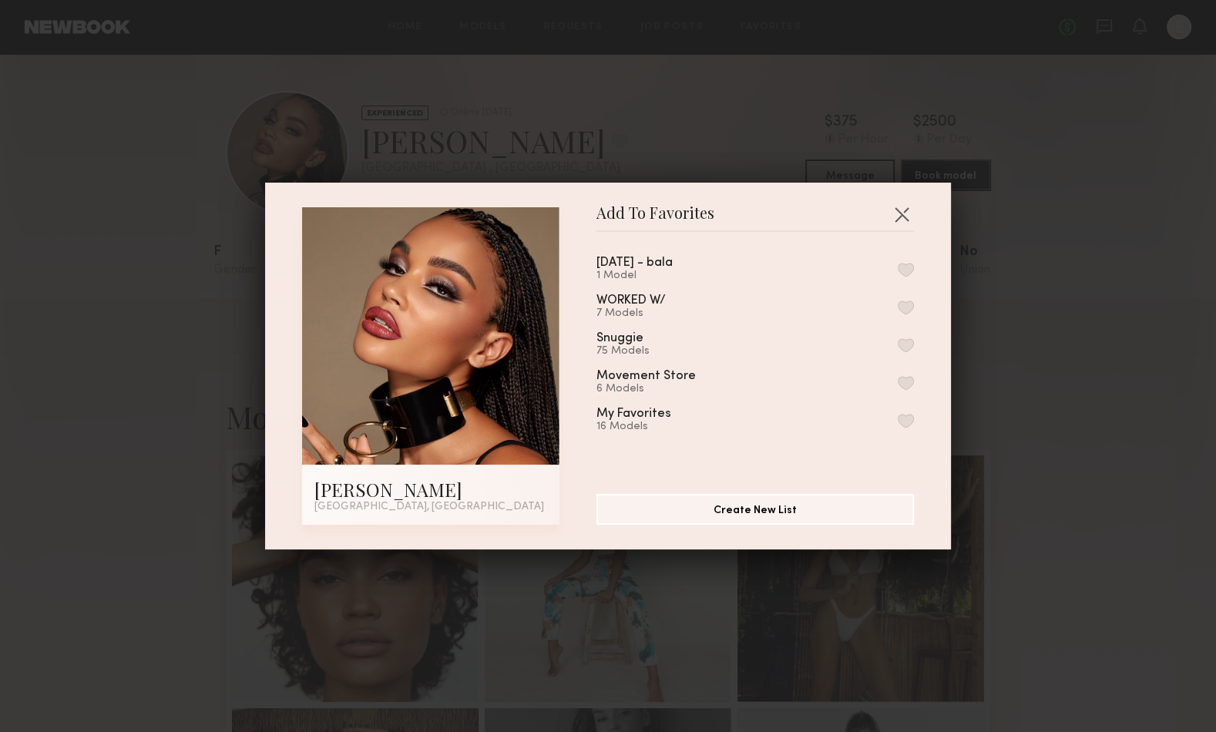
click at [907, 263] on button "button" at bounding box center [906, 270] width 16 height 14
click at [901, 210] on button "button" at bounding box center [901, 214] width 25 height 25
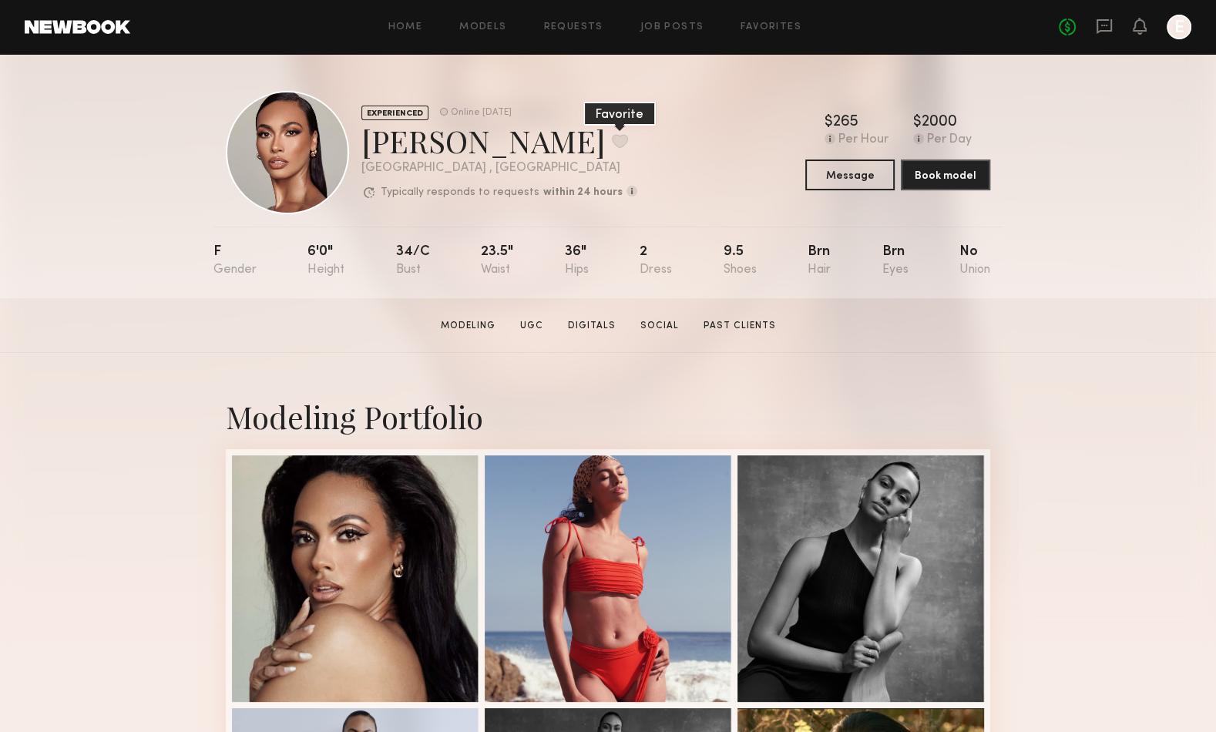
click at [612, 139] on button at bounding box center [620, 141] width 16 height 14
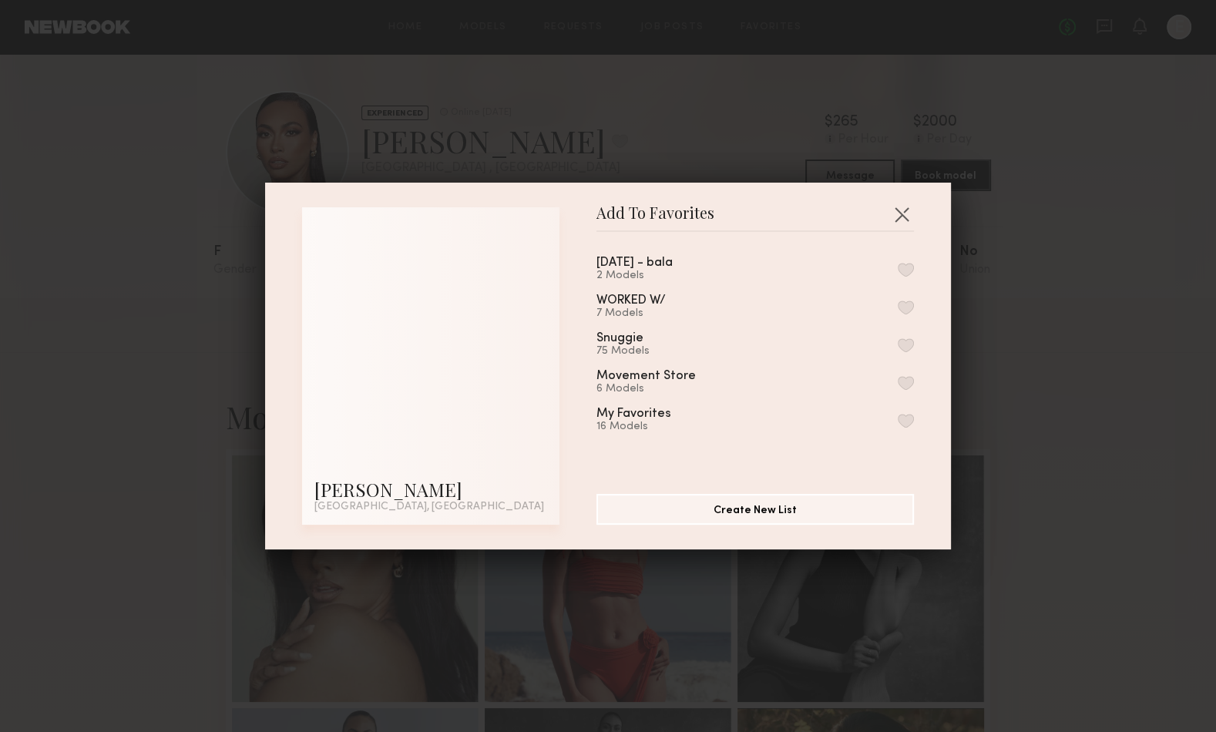
click at [907, 264] on button "button" at bounding box center [906, 270] width 16 height 14
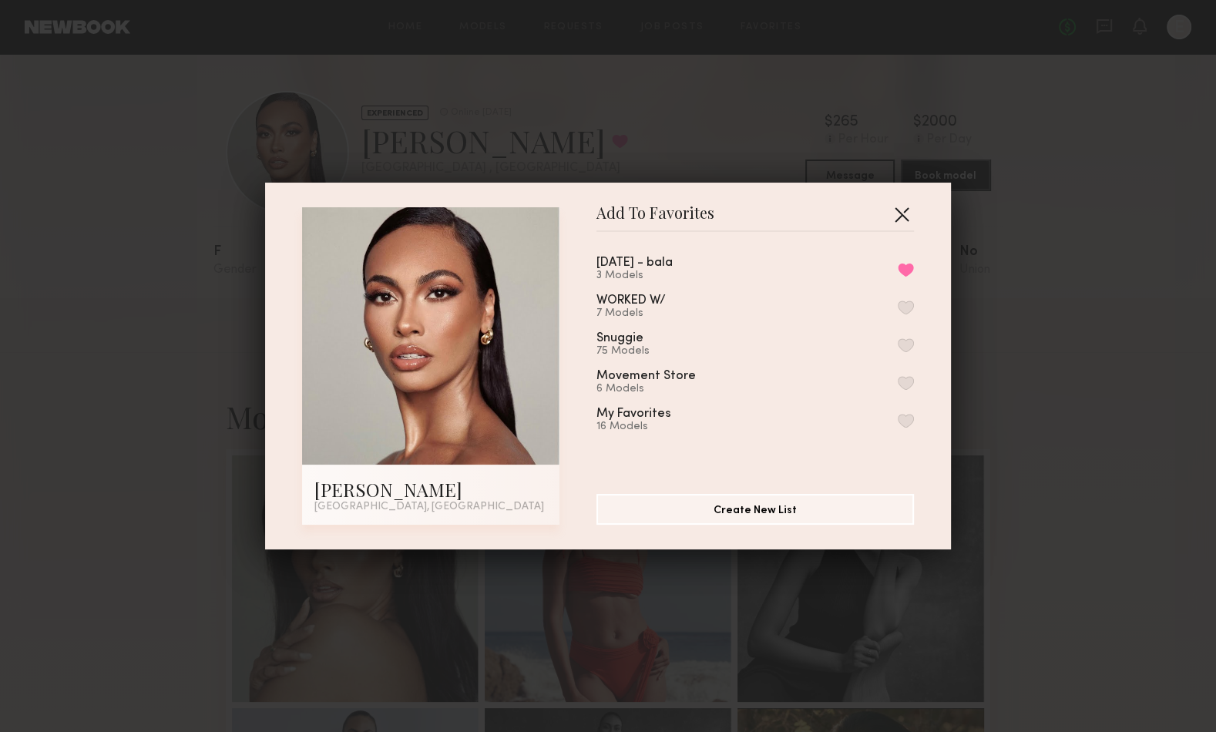
click at [901, 210] on button "button" at bounding box center [901, 214] width 25 height 25
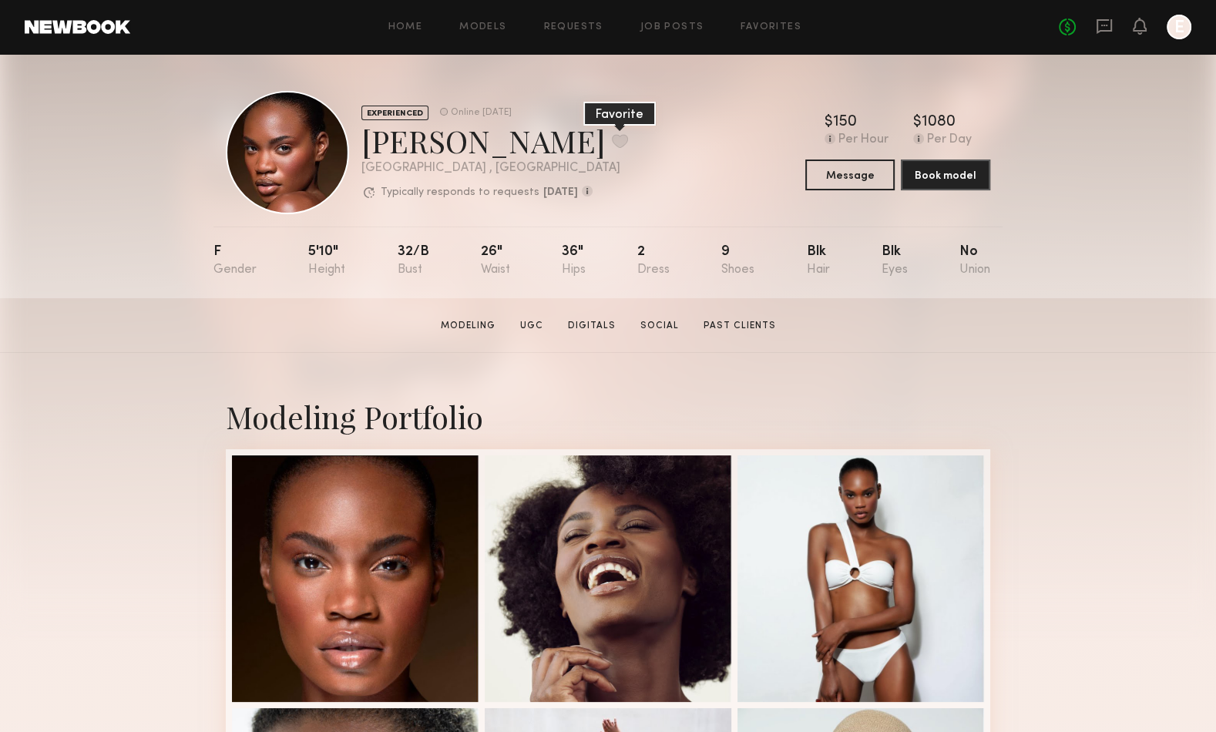
click at [612, 140] on button at bounding box center [620, 141] width 16 height 14
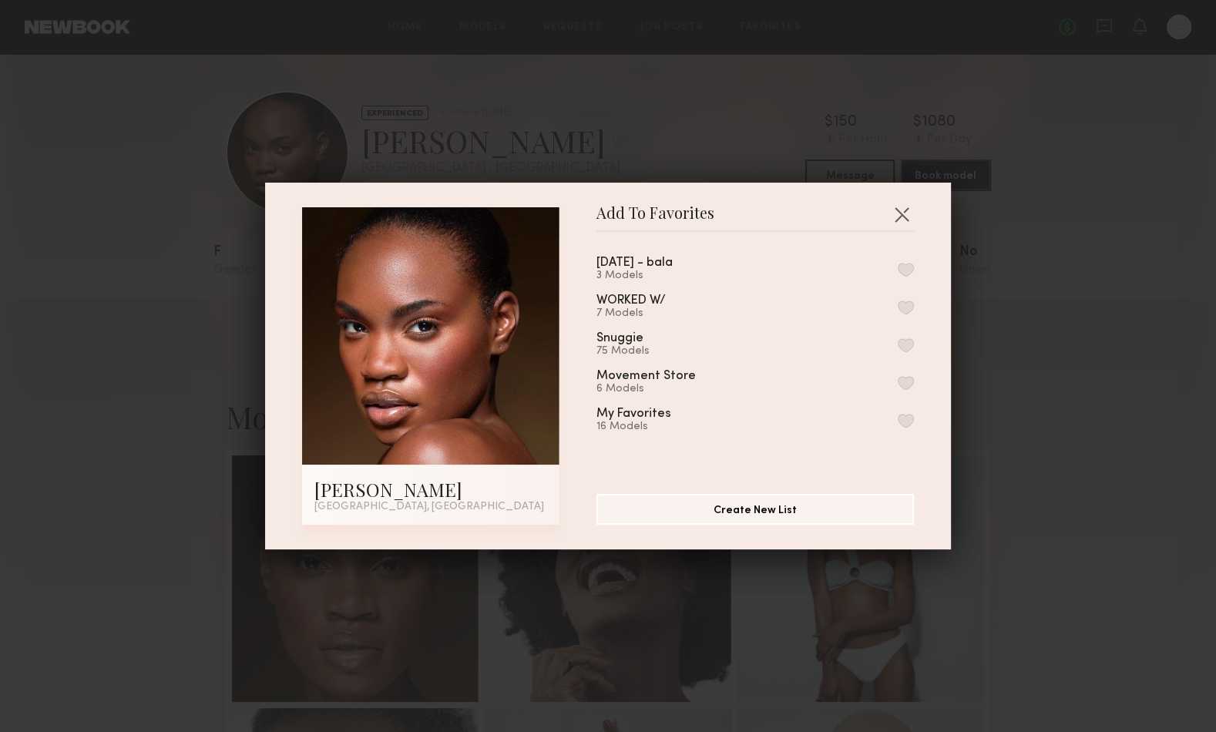
click at [904, 265] on button "button" at bounding box center [906, 270] width 16 height 14
click at [908, 210] on button "button" at bounding box center [901, 214] width 25 height 25
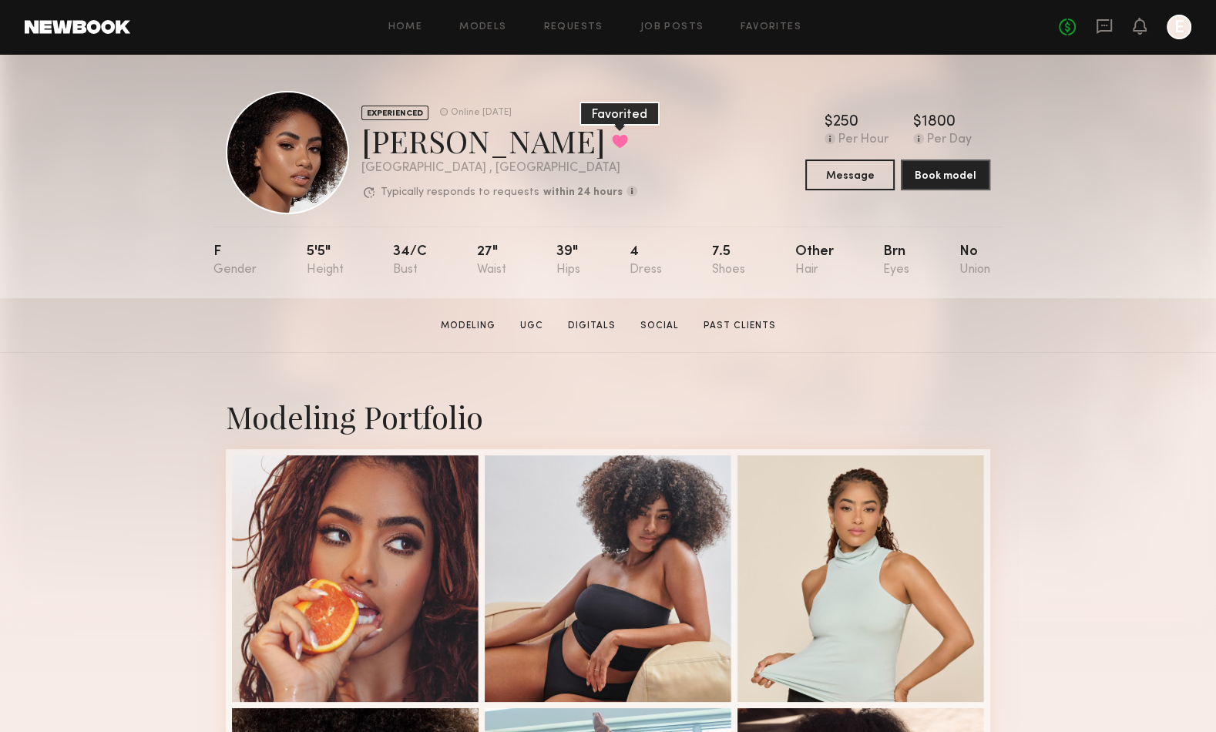
click at [612, 141] on button at bounding box center [620, 141] width 16 height 14
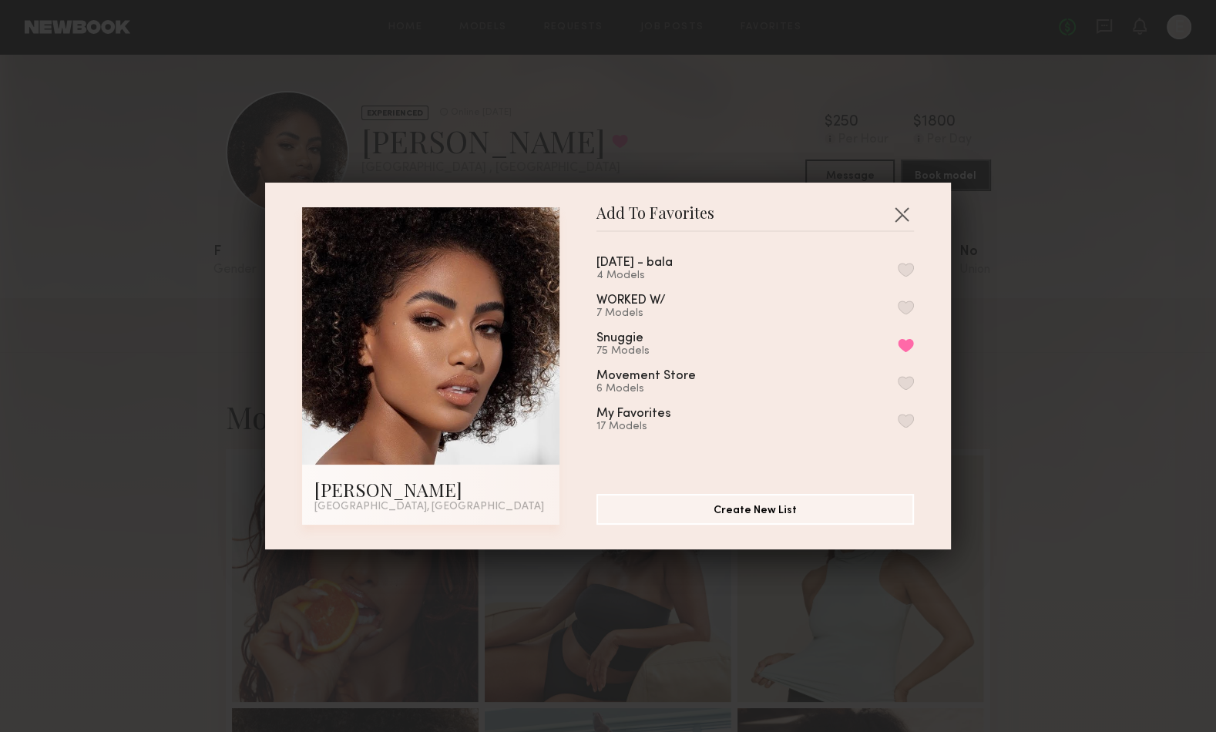
click at [907, 265] on button "button" at bounding box center [906, 270] width 16 height 14
click at [897, 201] on div "Add To Favorites Melissa B. Los Angeles, CA Add To Favorites 09.11.25 - bala 5 …" at bounding box center [608, 366] width 686 height 367
click at [902, 216] on button "button" at bounding box center [901, 214] width 25 height 25
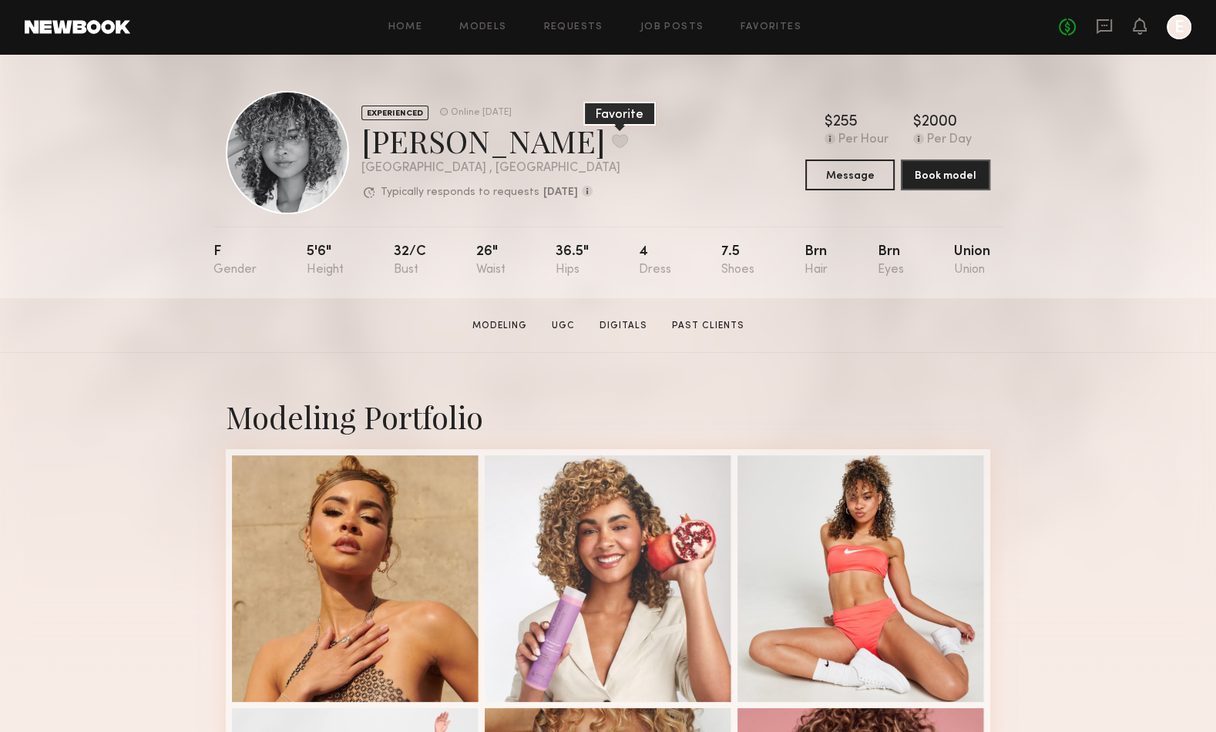
click at [612, 139] on button at bounding box center [620, 141] width 16 height 14
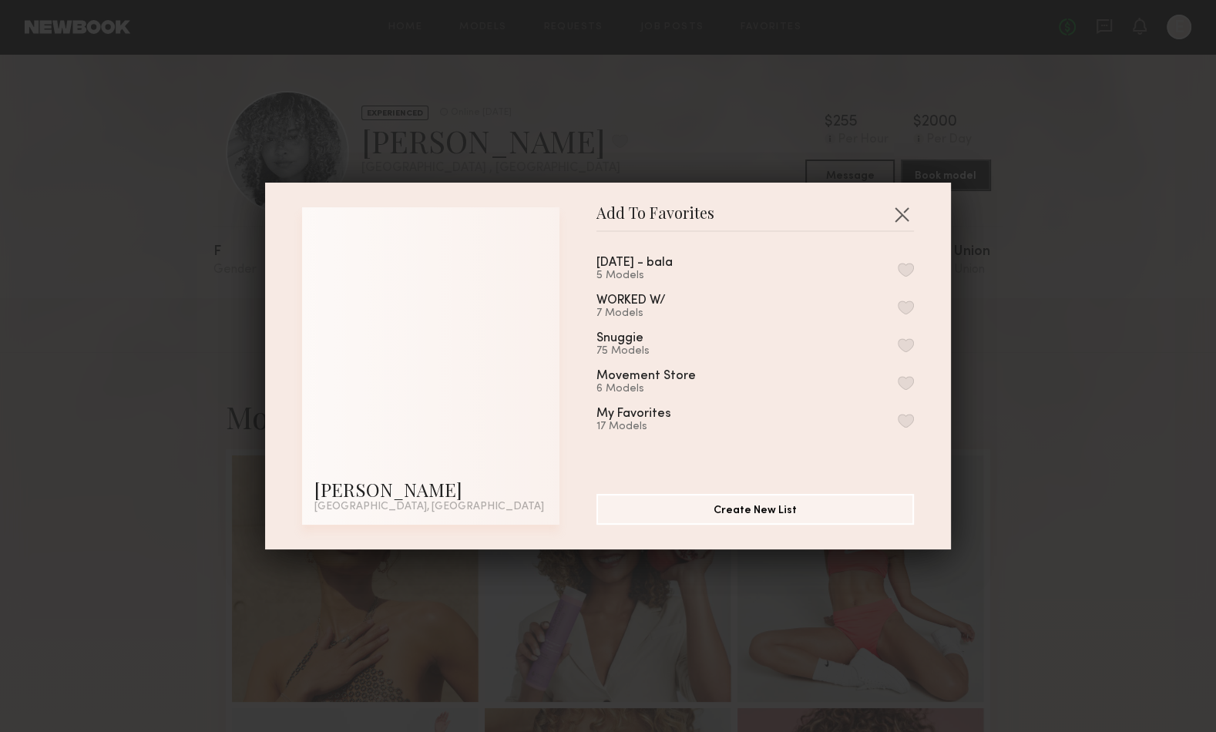
click at [912, 268] on button "button" at bounding box center [906, 270] width 16 height 14
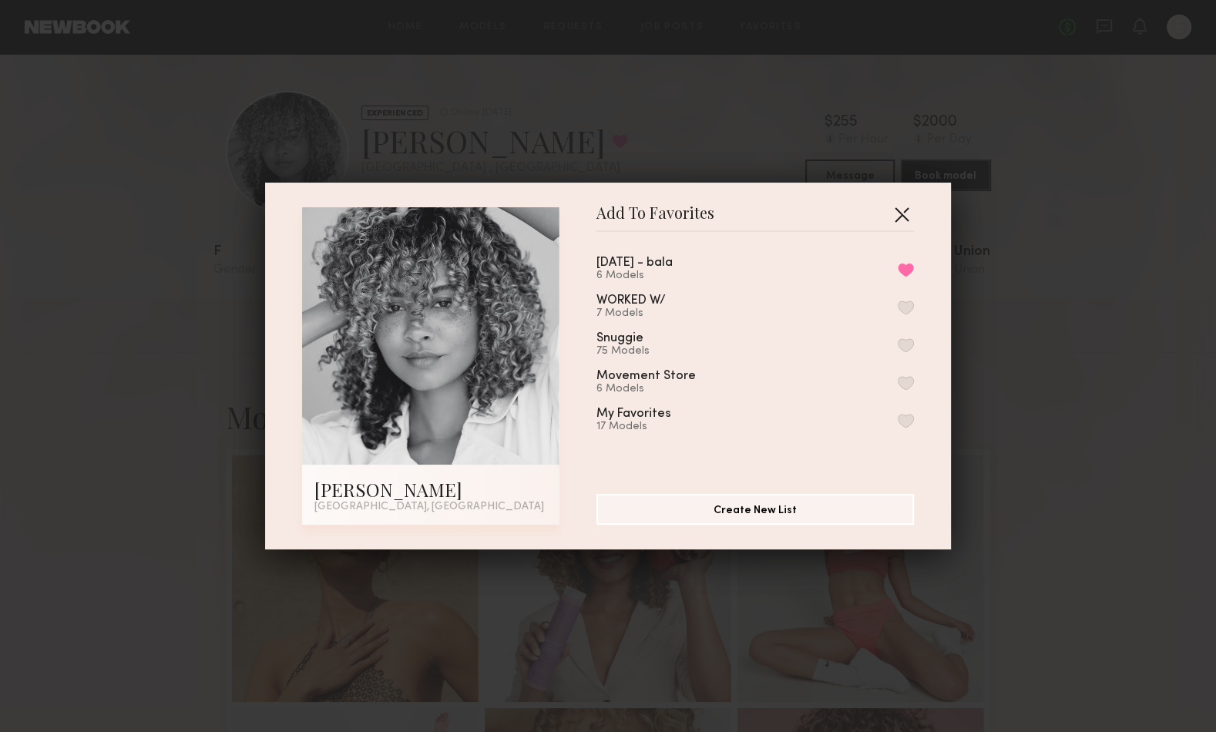
click at [902, 218] on button "button" at bounding box center [901, 214] width 25 height 25
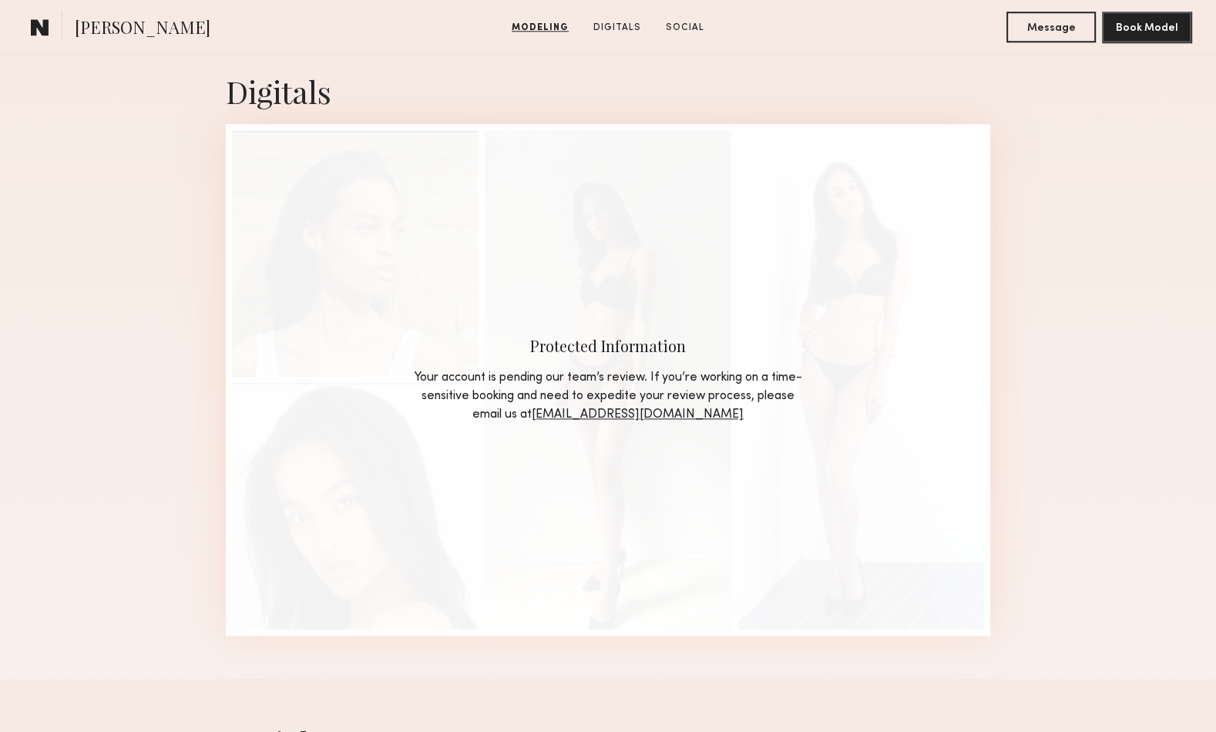
scroll to position [1695, 0]
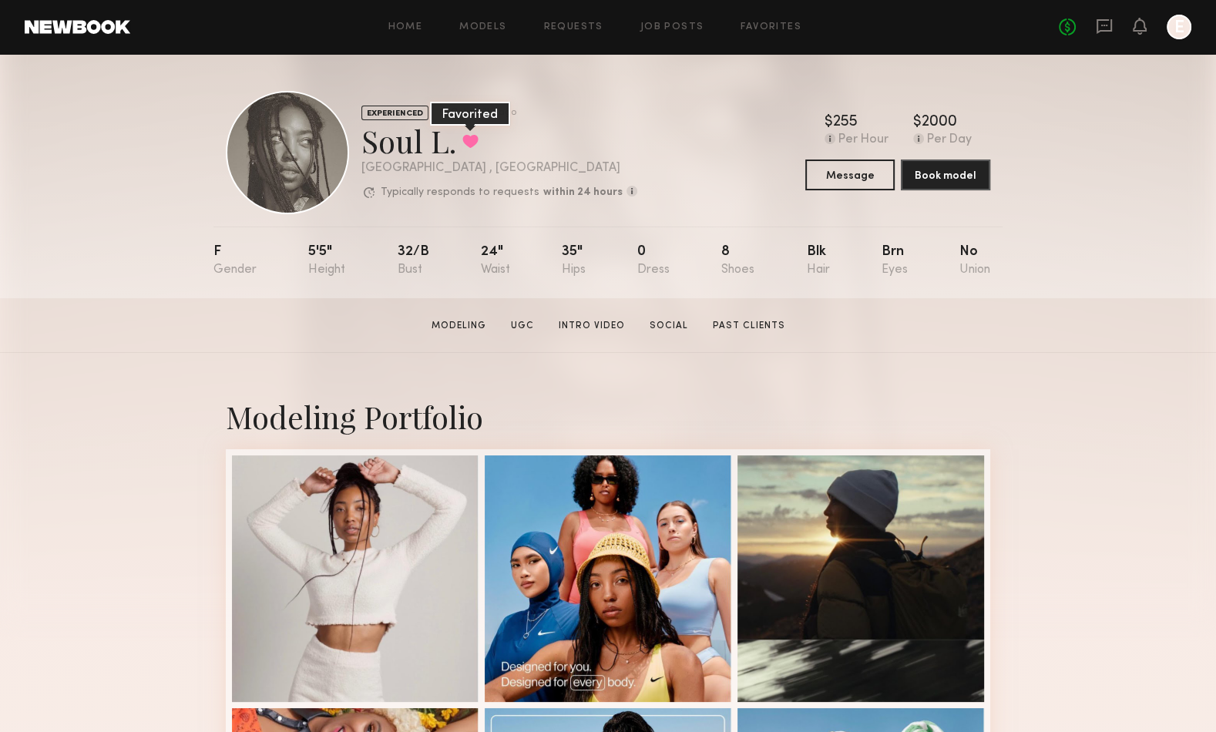
click at [471, 136] on button at bounding box center [470, 141] width 16 height 14
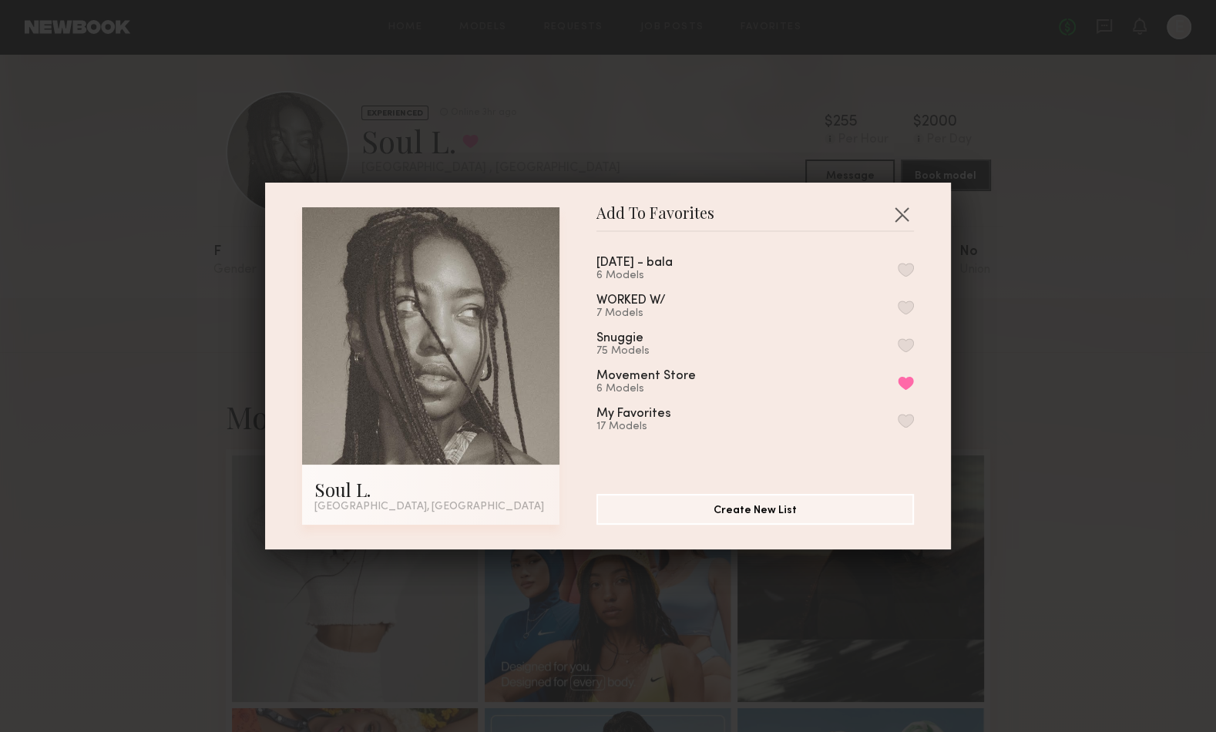
click at [906, 263] on button "button" at bounding box center [906, 270] width 16 height 14
click at [908, 215] on button "button" at bounding box center [901, 214] width 25 height 25
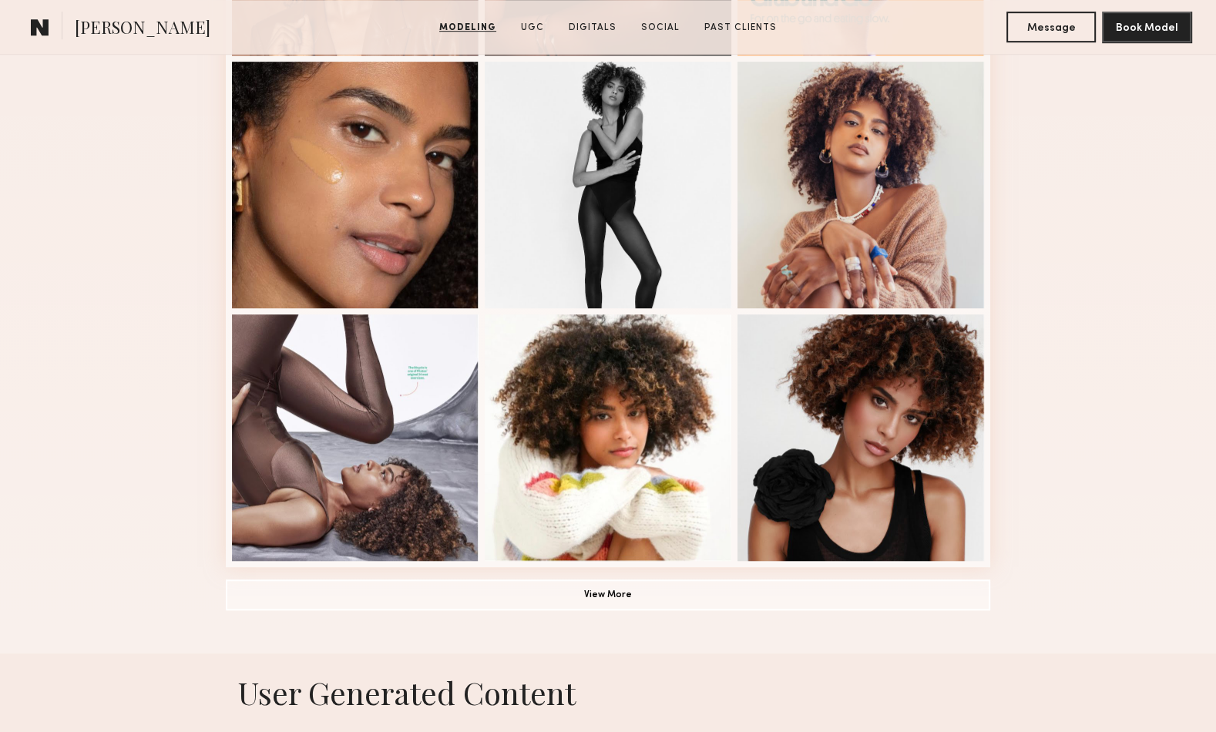
scroll to position [996, 0]
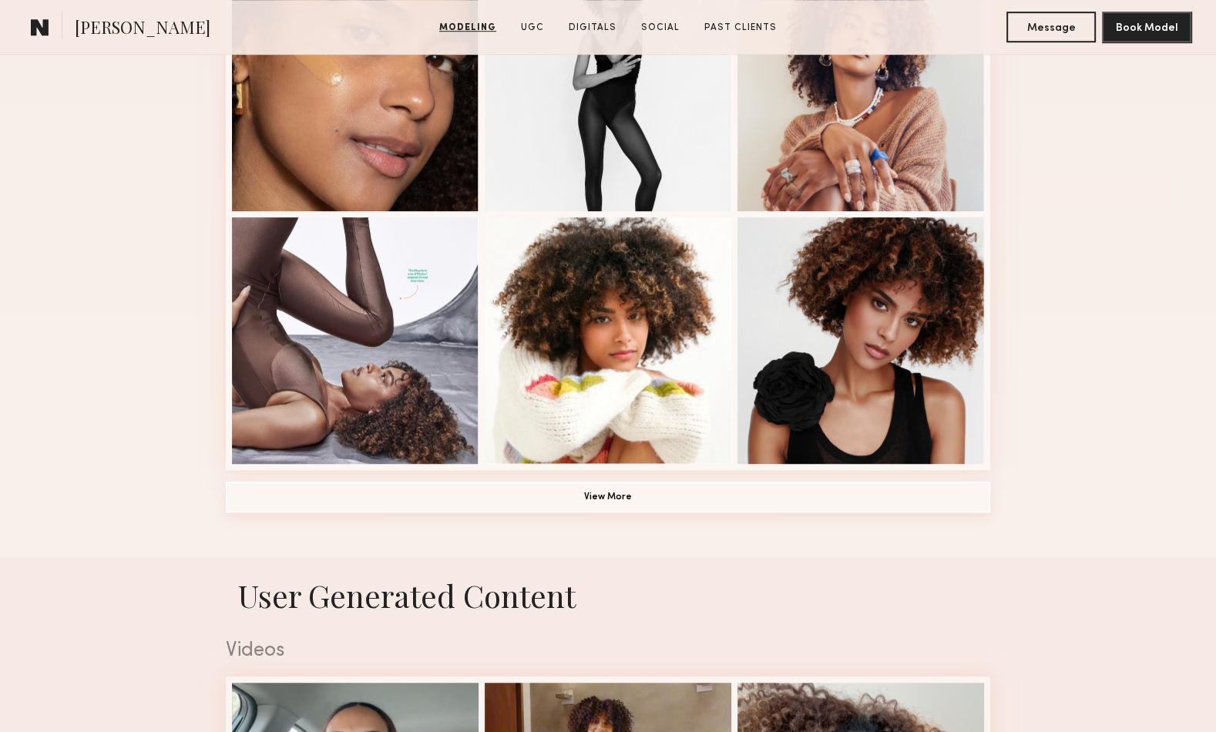
click at [683, 494] on button "View More" at bounding box center [608, 497] width 764 height 31
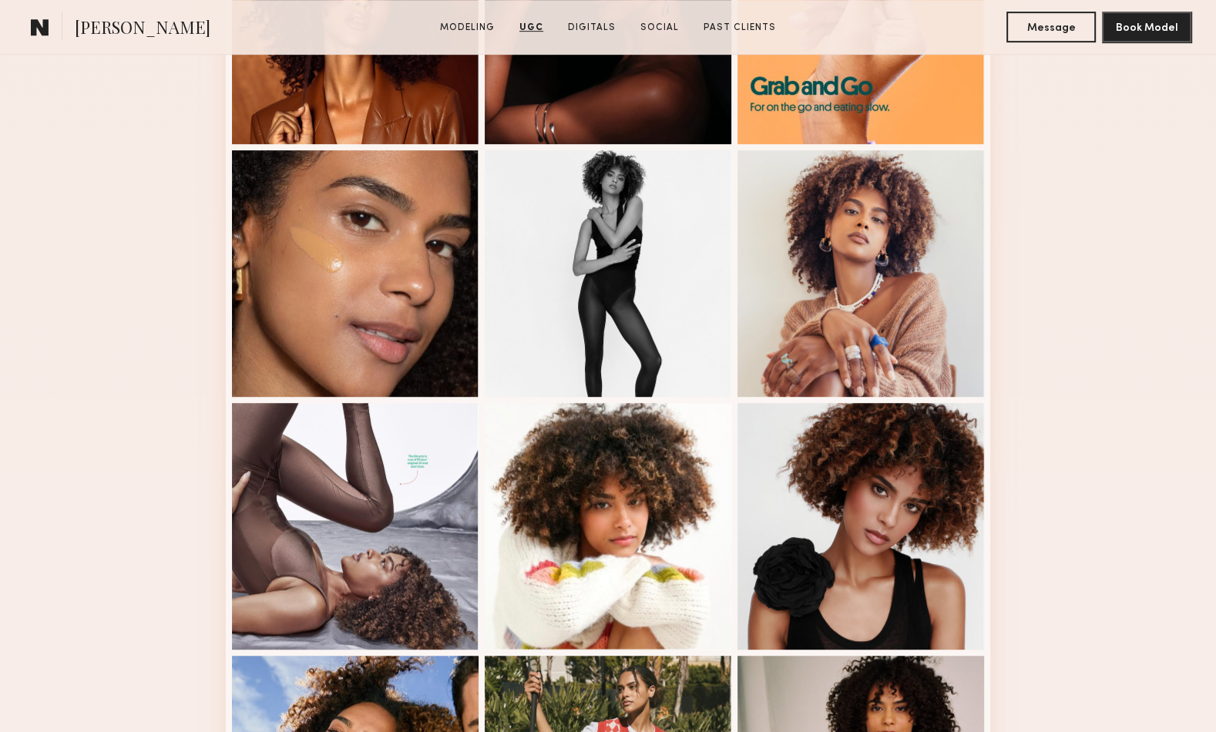
scroll to position [0, 0]
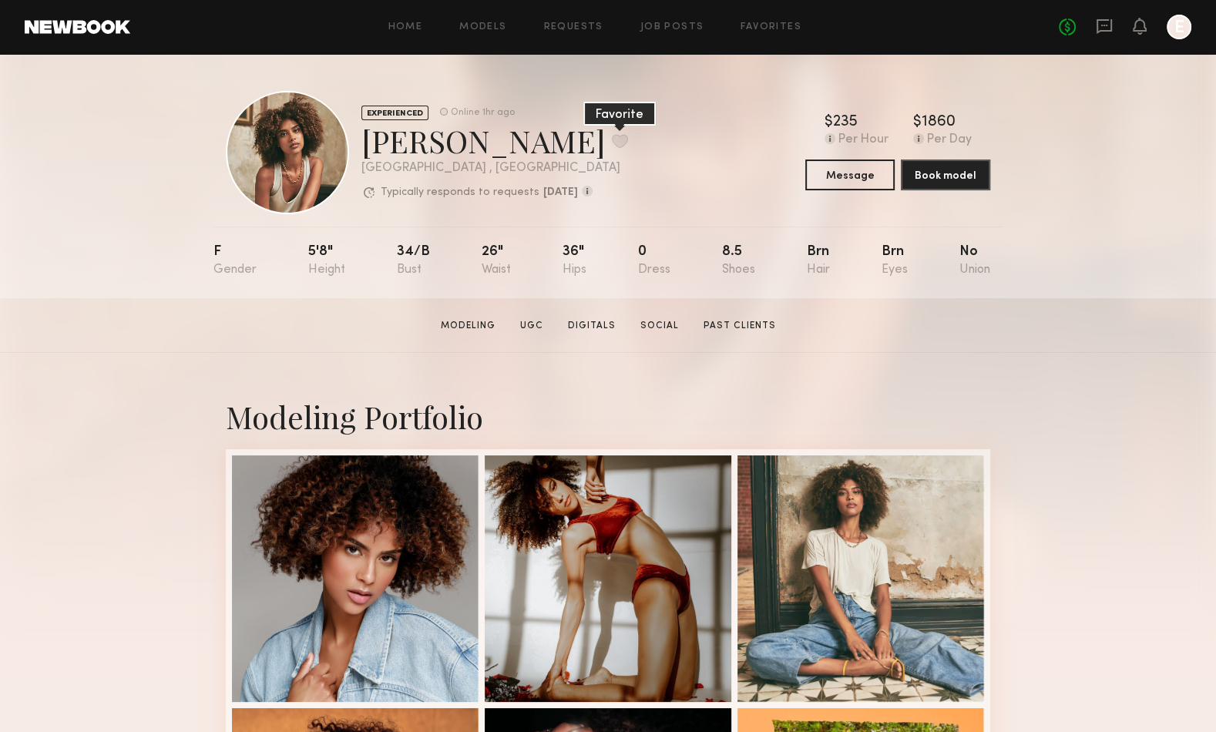
click at [612, 139] on button at bounding box center [620, 141] width 16 height 14
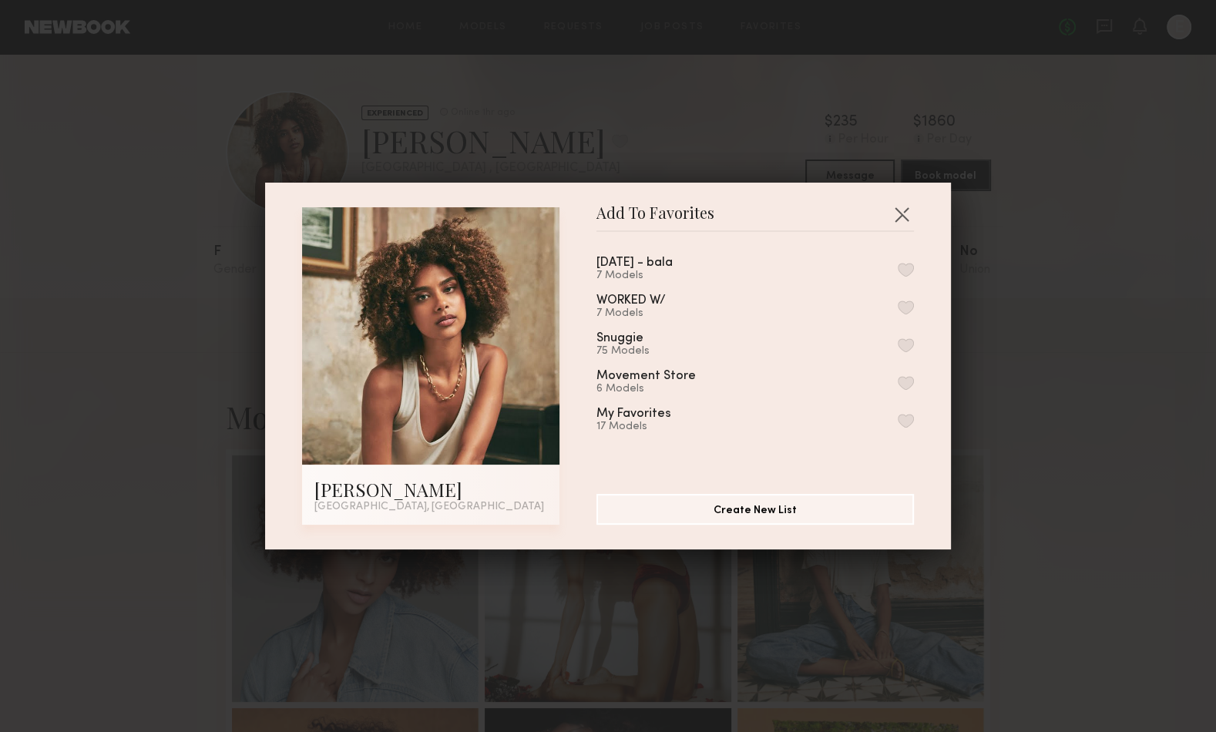
click at [907, 274] on button "button" at bounding box center [906, 270] width 16 height 14
click at [897, 211] on button "button" at bounding box center [901, 214] width 25 height 25
